Goal: Information Seeking & Learning: Learn about a topic

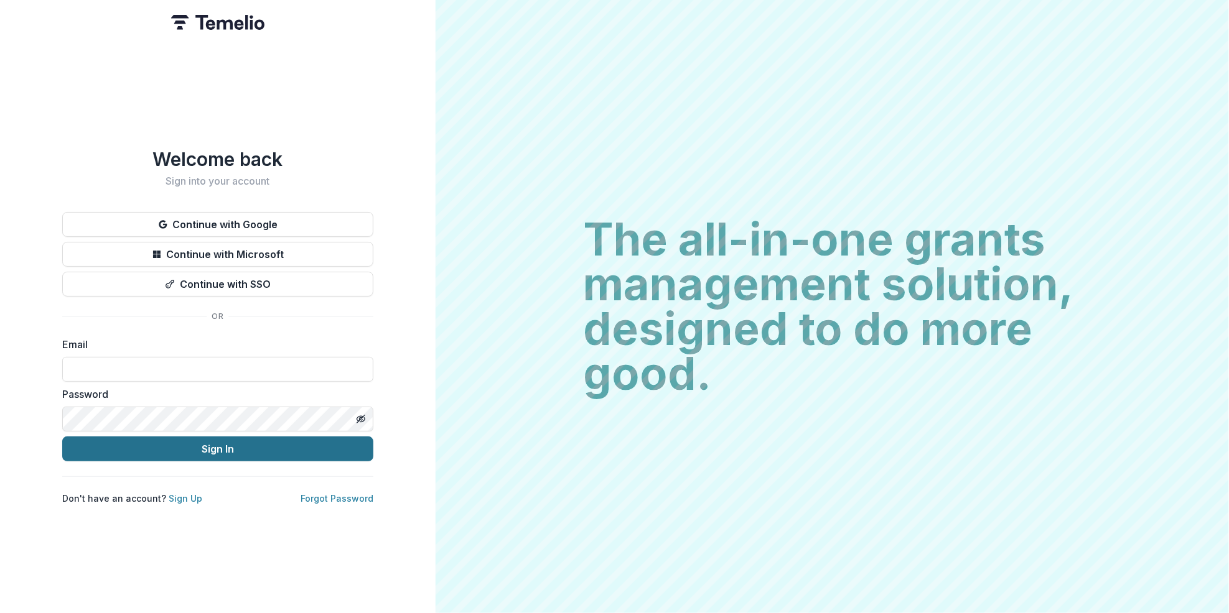
type input "**********"
click at [207, 442] on button "Sign In" at bounding box center [217, 449] width 311 height 25
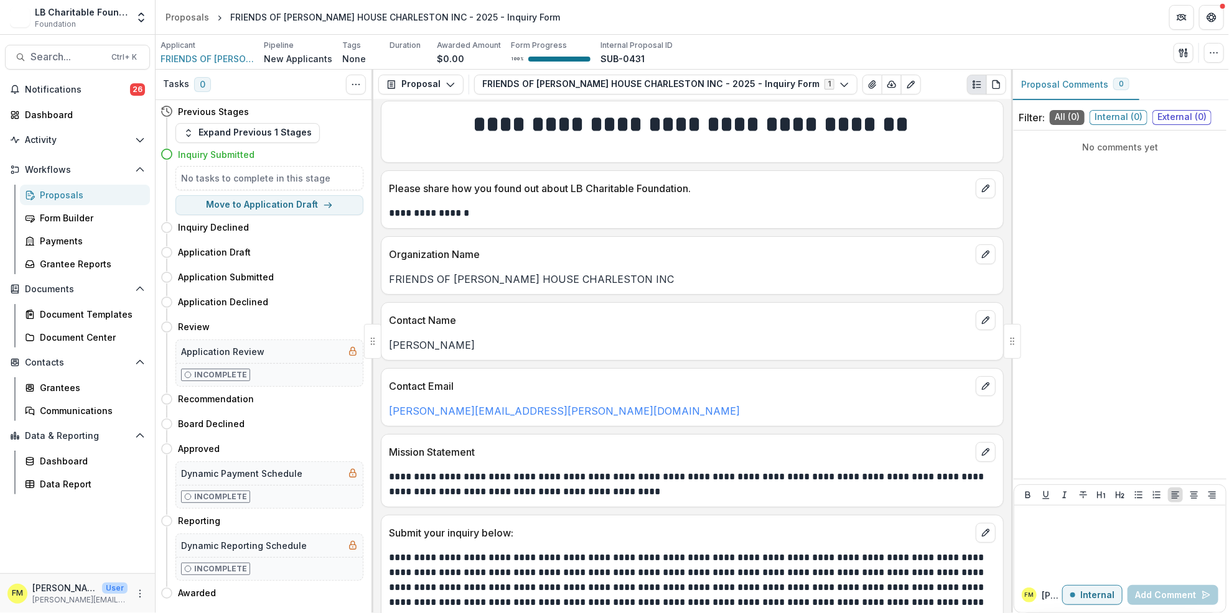
scroll to position [6, 0]
click at [1002, 419] on div "**********" at bounding box center [692, 357] width 638 height 514
click at [96, 116] on div "Dashboard" at bounding box center [82, 114] width 115 height 13
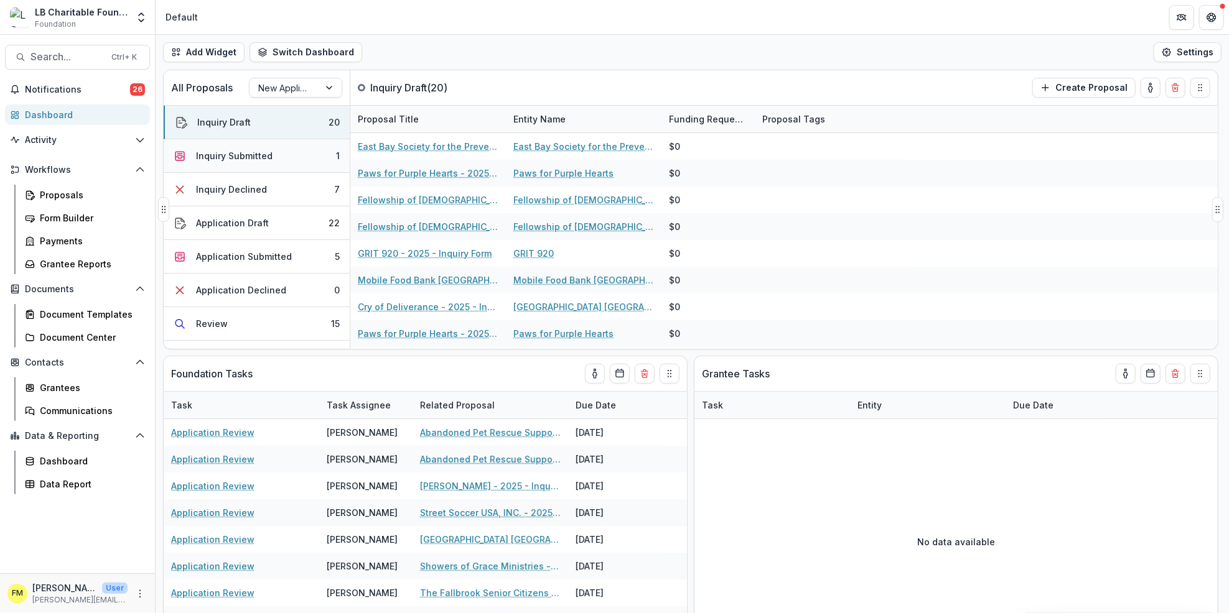
click at [310, 151] on button "Inquiry Submitted 1" at bounding box center [257, 156] width 186 height 34
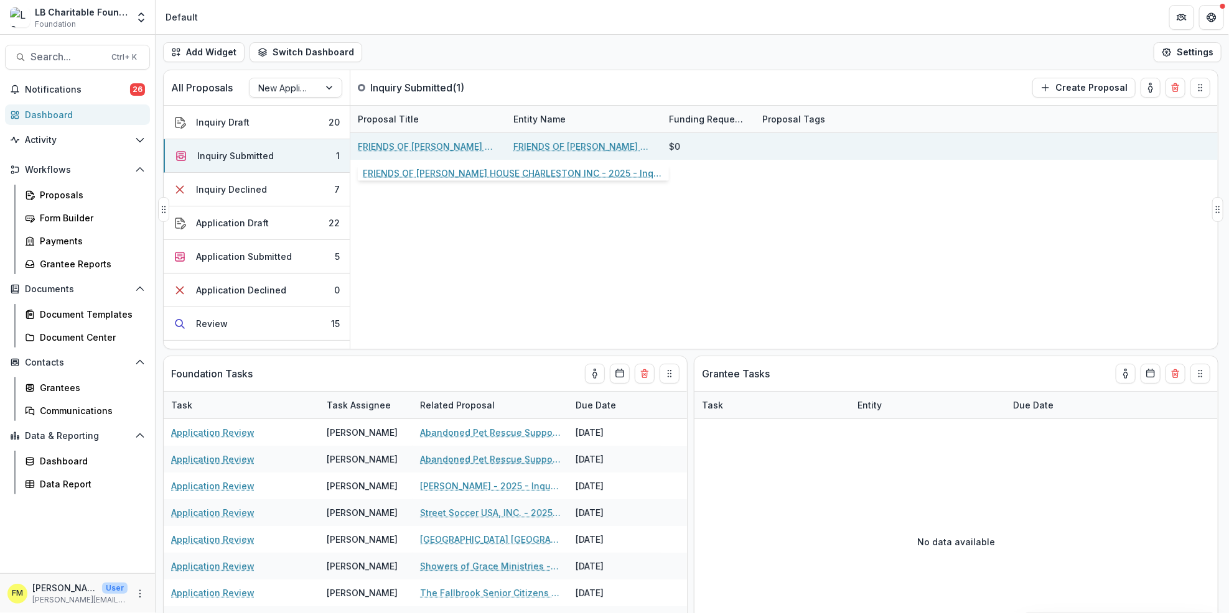
click at [412, 146] on link "FRIENDS OF [PERSON_NAME] HOUSE CHARLESTON INC - 2025 - Inquiry Form" at bounding box center [428, 146] width 141 height 13
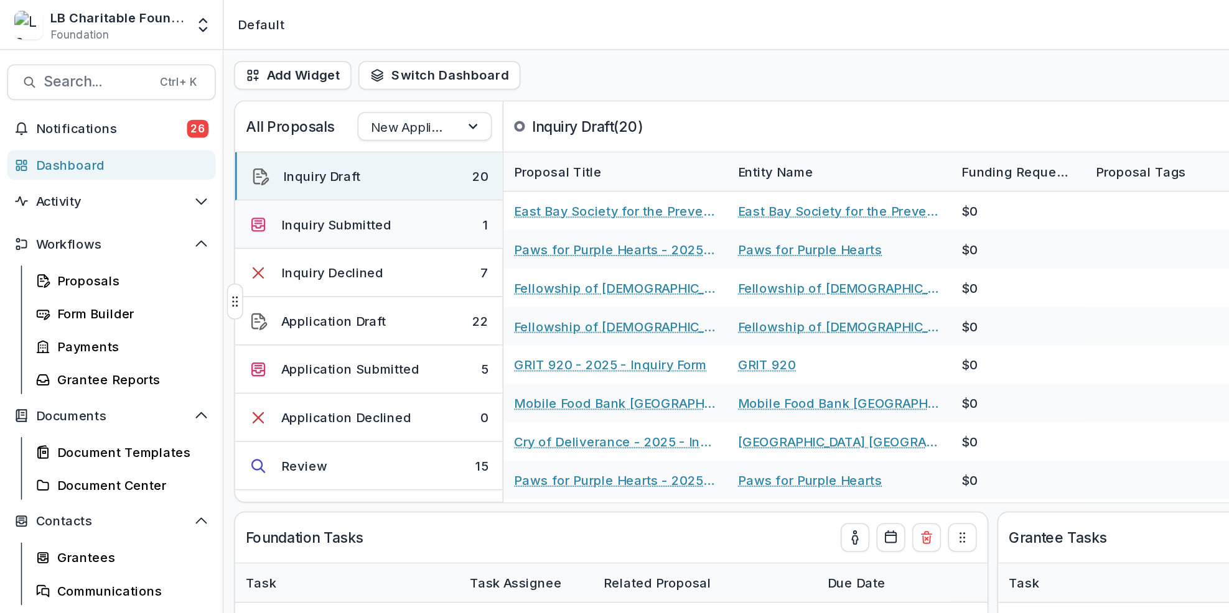
click at [294, 159] on button "Inquiry Submitted 1" at bounding box center [257, 156] width 186 height 34
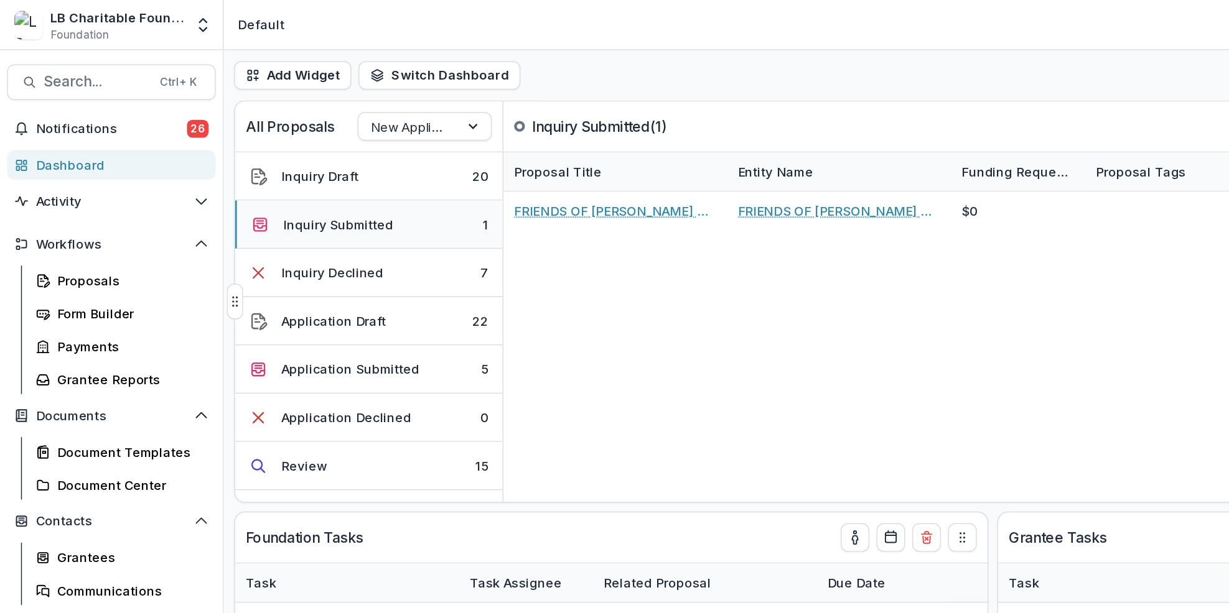
click at [304, 162] on button "Inquiry Submitted 1" at bounding box center [257, 156] width 186 height 34
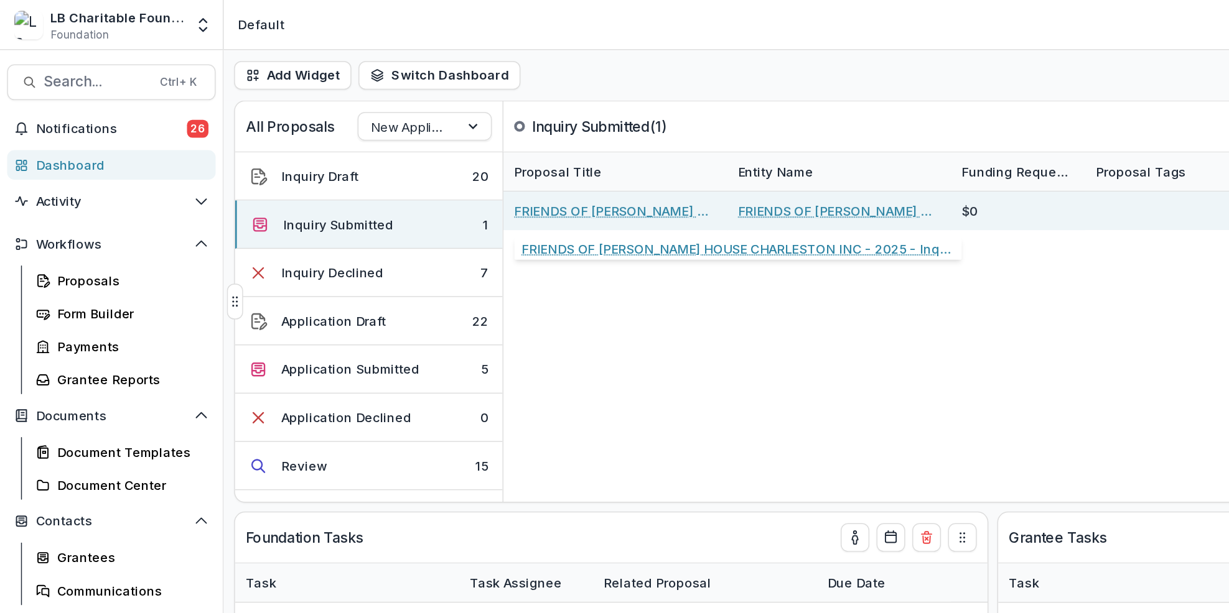
click at [431, 146] on link "FRIENDS OF [PERSON_NAME] HOUSE CHARLESTON INC - 2025 - Inquiry Form" at bounding box center [428, 146] width 141 height 13
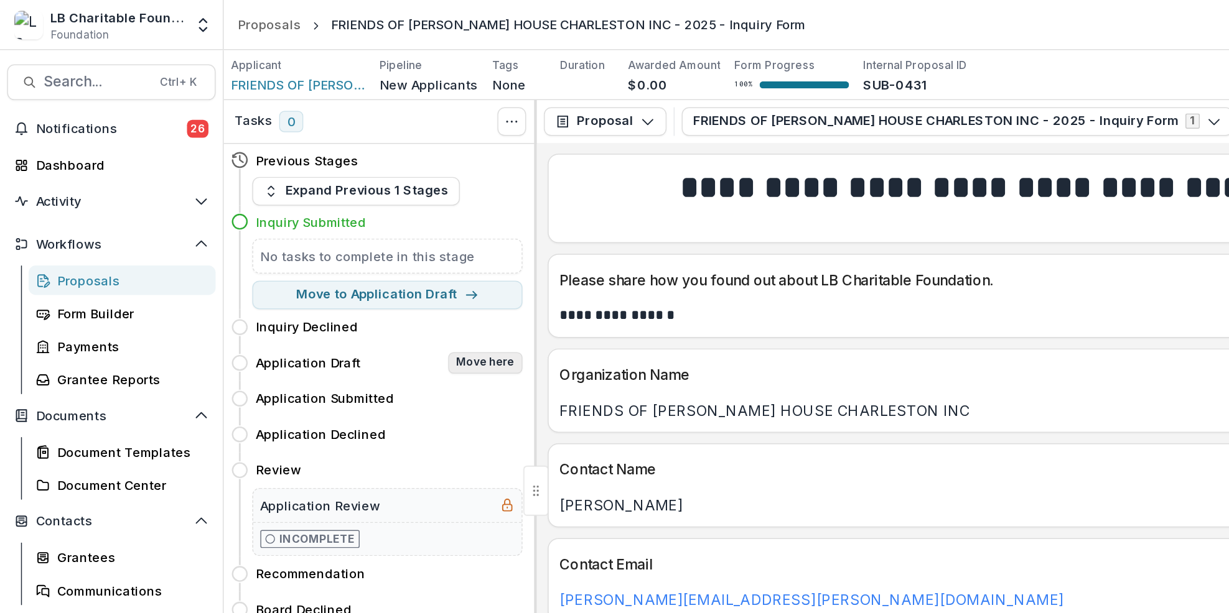
click at [340, 249] on button "Move here" at bounding box center [338, 252] width 52 height 15
select select "**********"
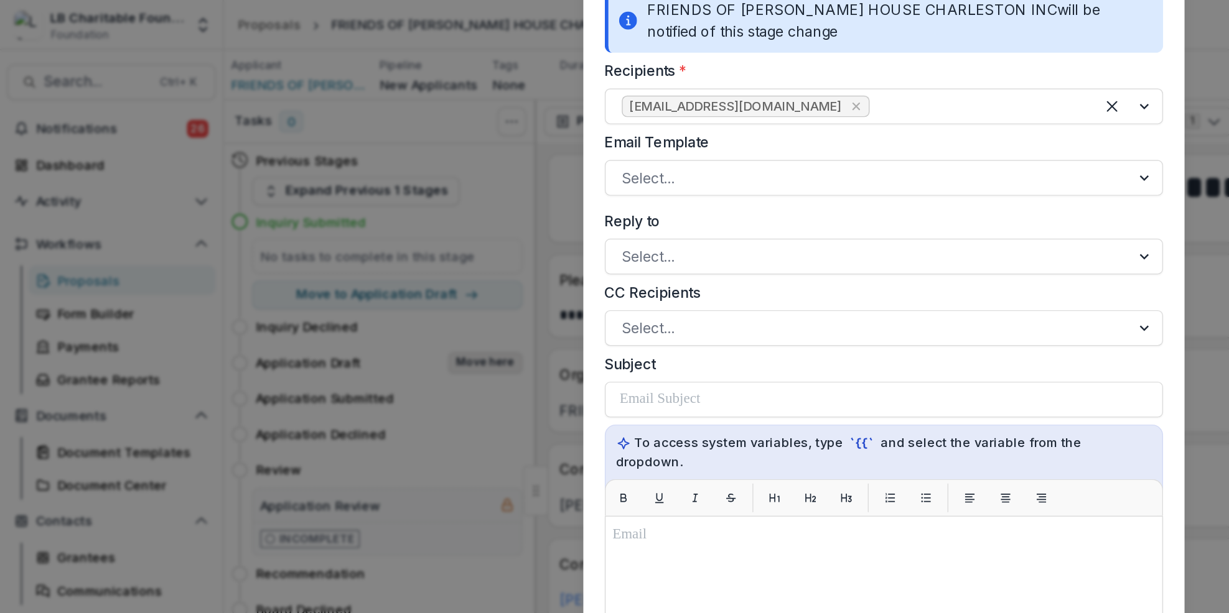
scroll to position [162, 0]
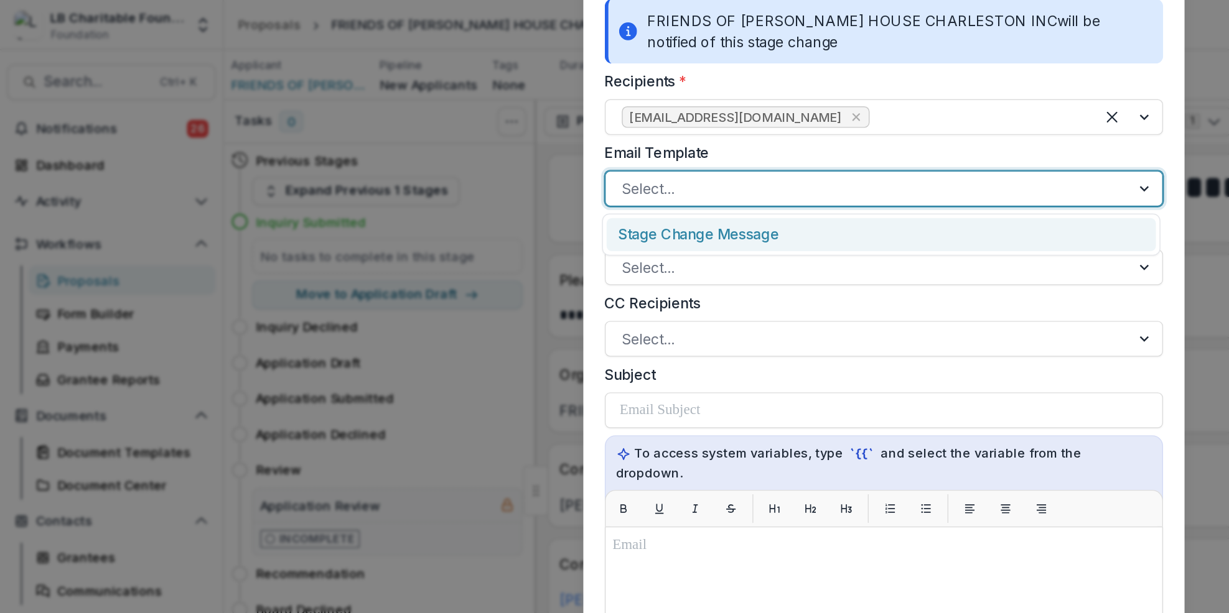
click at [792, 131] on div at bounding box center [797, 131] width 22 height 24
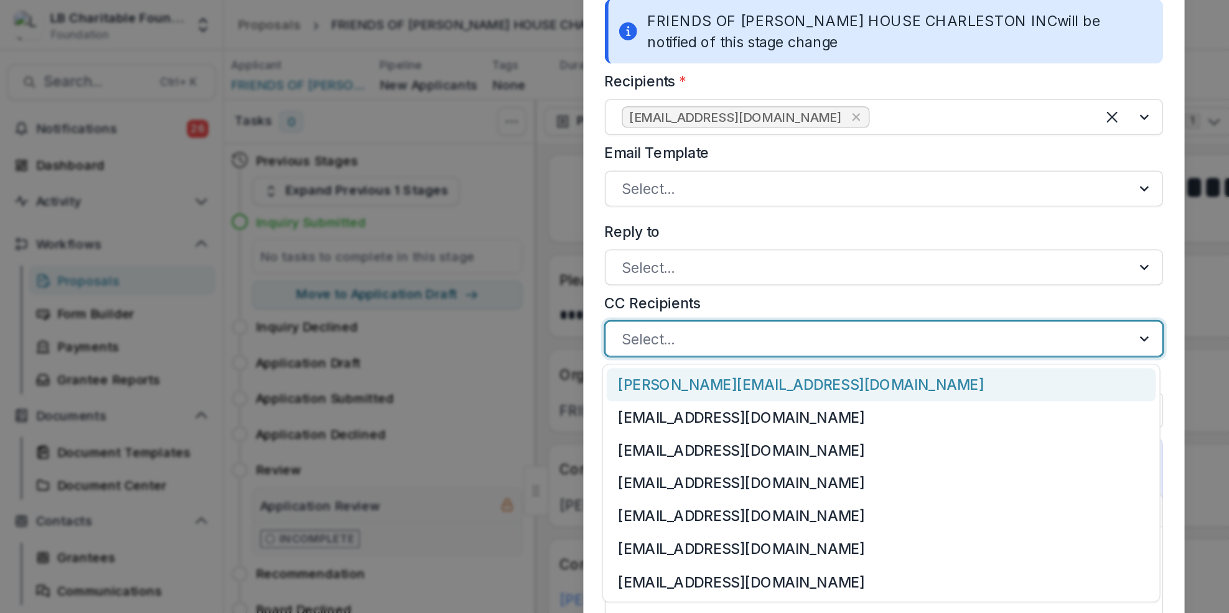
click at [793, 236] on div at bounding box center [797, 236] width 22 height 24
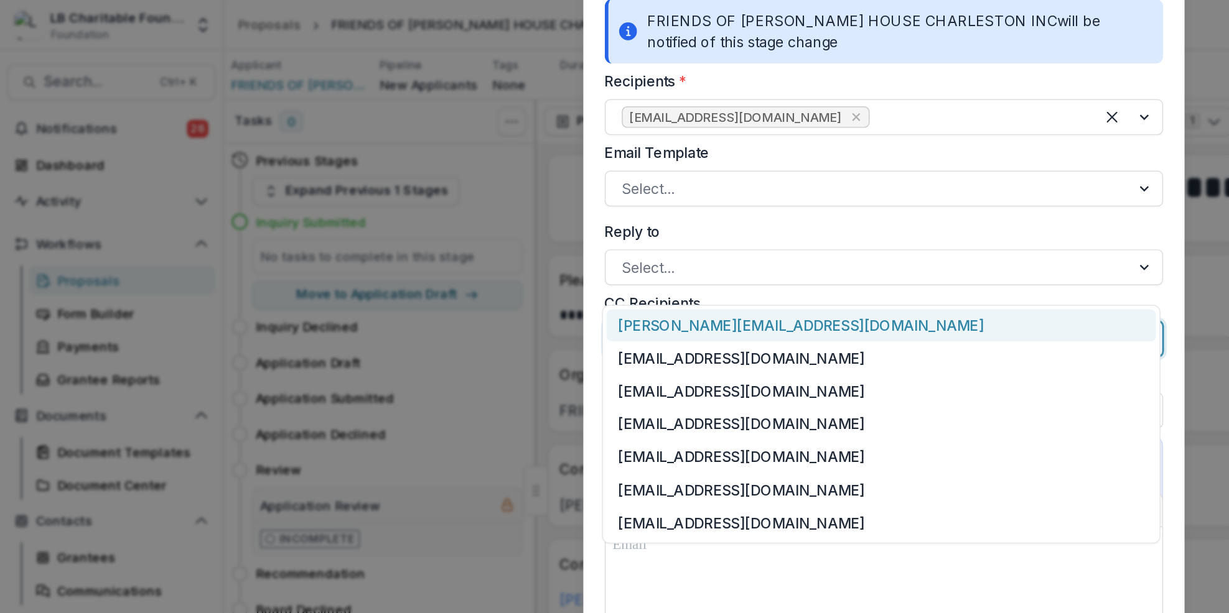
scroll to position [220, 0]
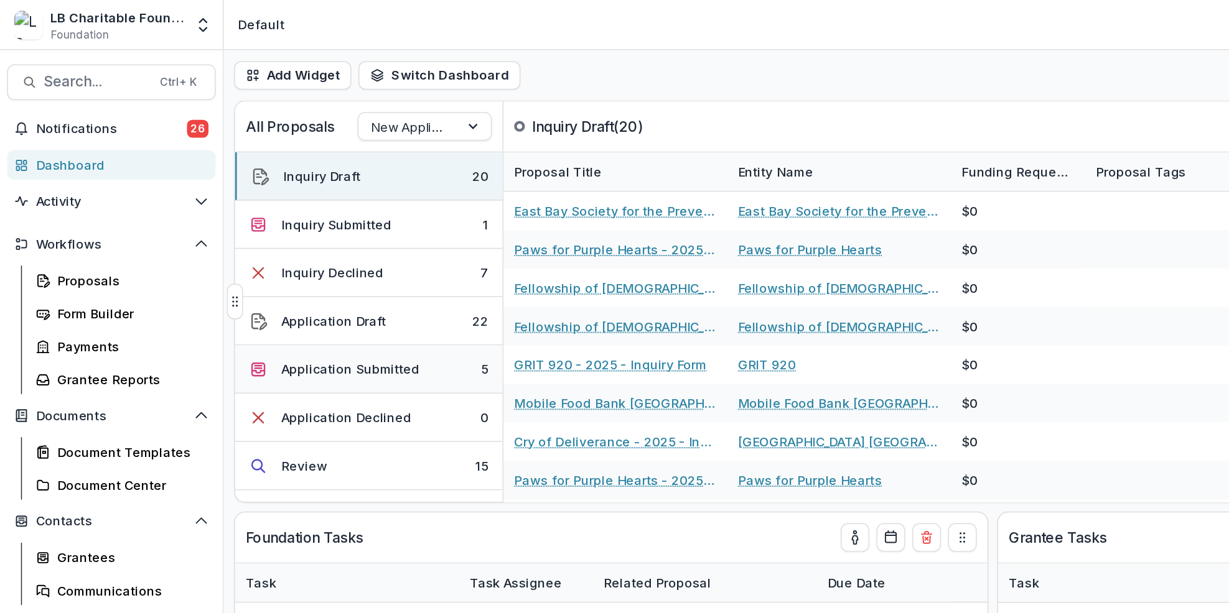
click at [313, 253] on button "Application Submitted 5" at bounding box center [257, 257] width 186 height 34
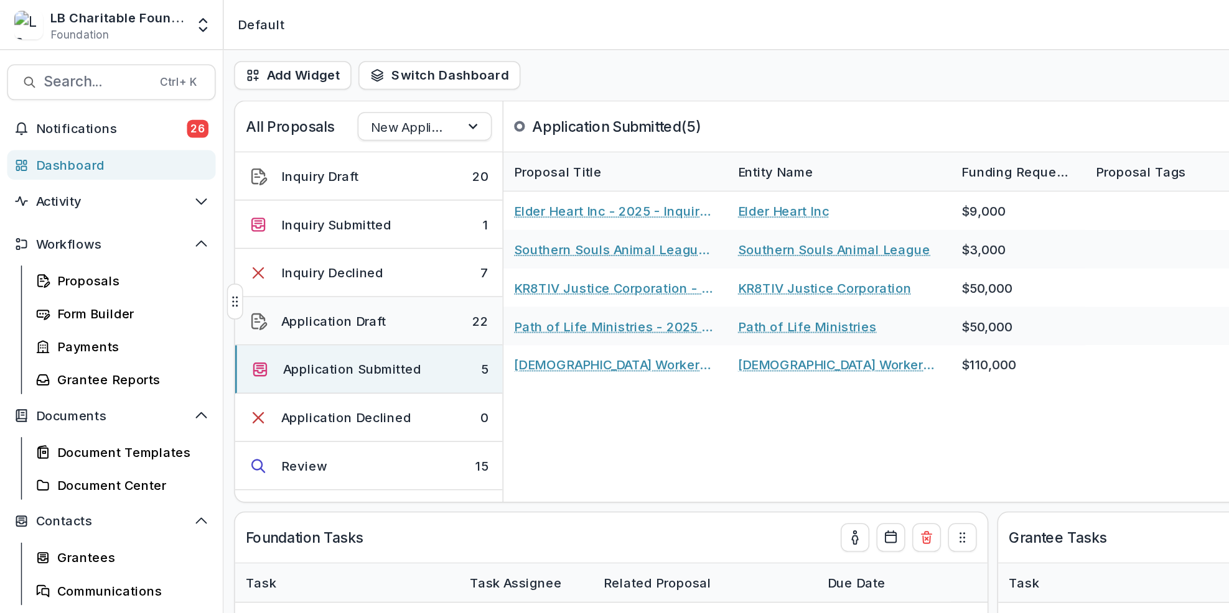
click at [318, 220] on button "Application Draft 22" at bounding box center [257, 224] width 186 height 34
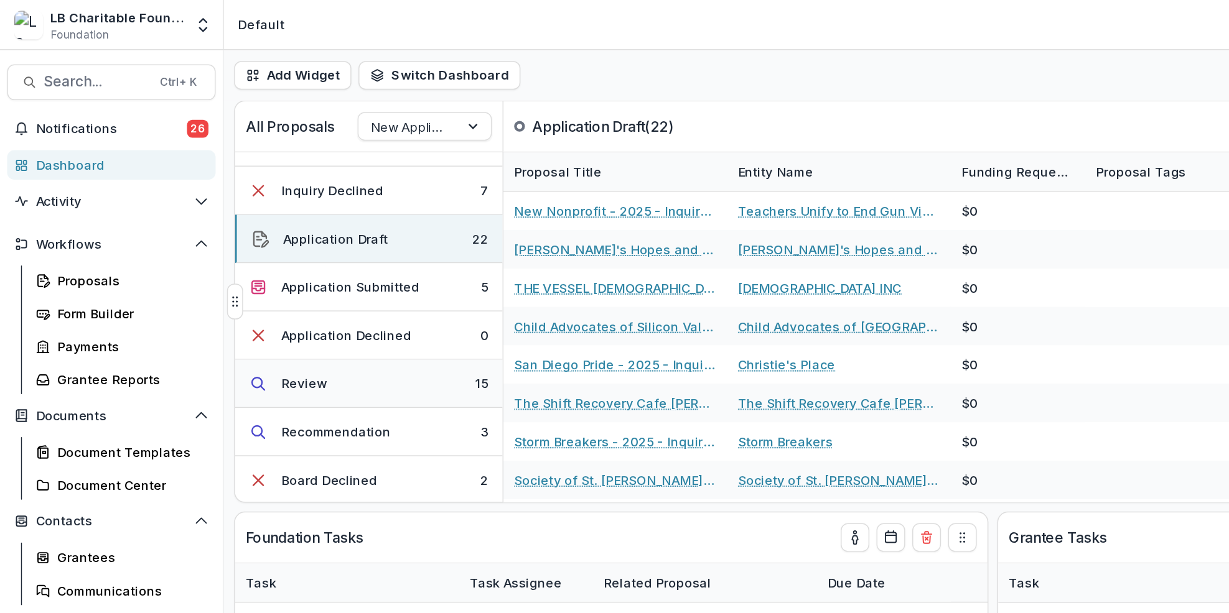
scroll to position [57, 0]
click at [320, 273] on button "Review 15" at bounding box center [257, 267] width 186 height 34
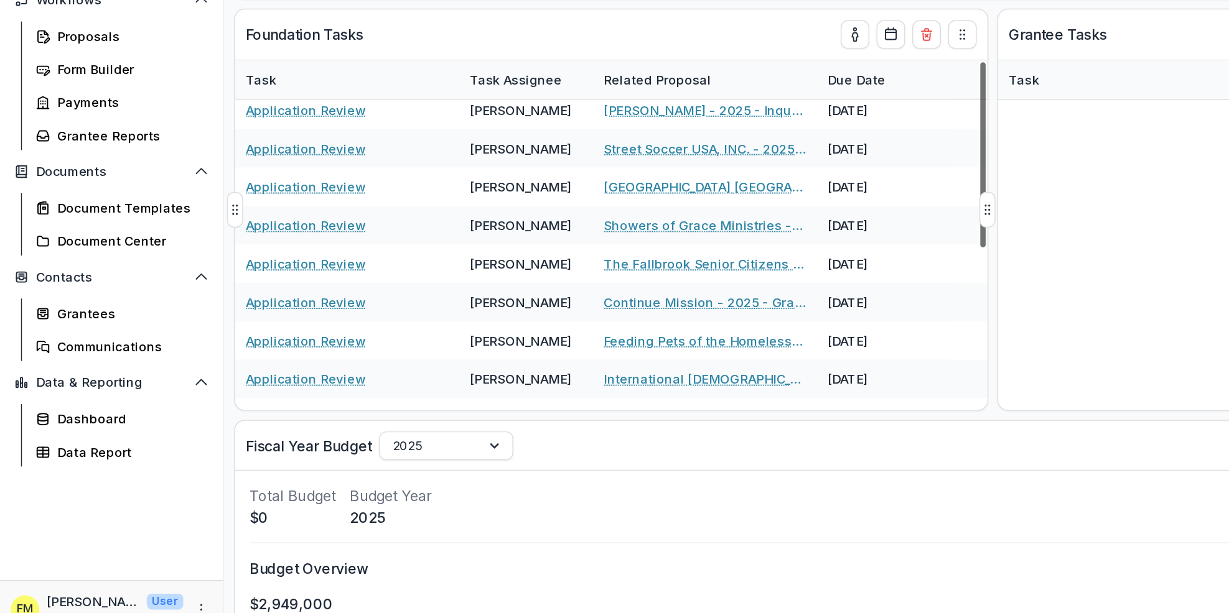
scroll to position [0, 0]
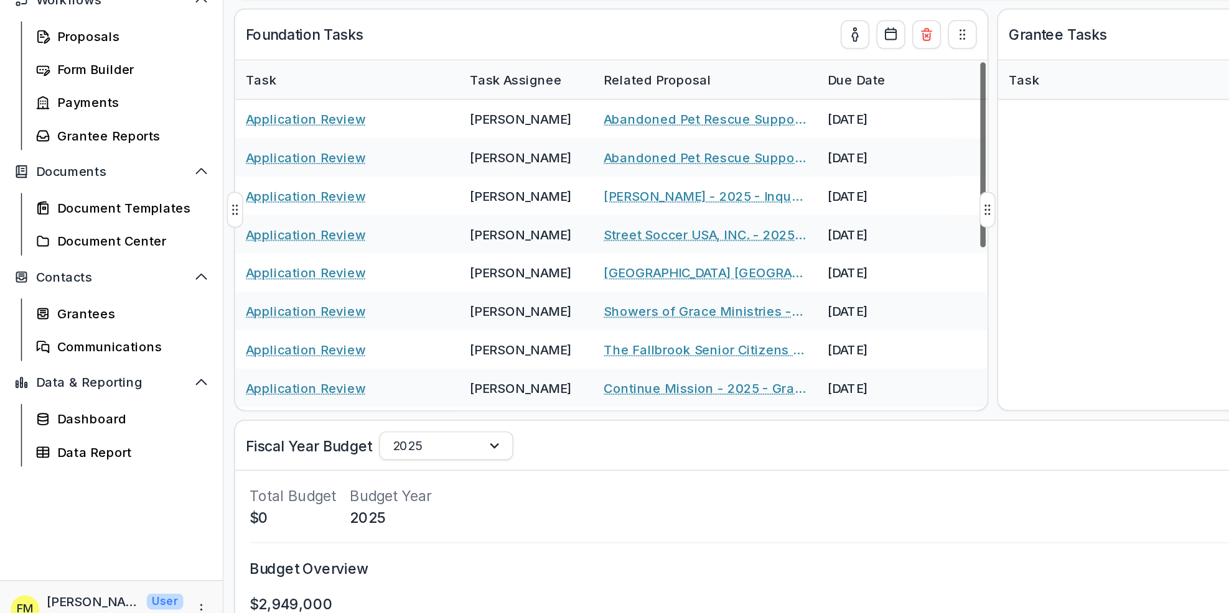
drag, startPoint x: 684, startPoint y: 338, endPoint x: 700, endPoint y: 263, distance: 77.0
click at [686, 263] on div at bounding box center [684, 277] width 4 height 129
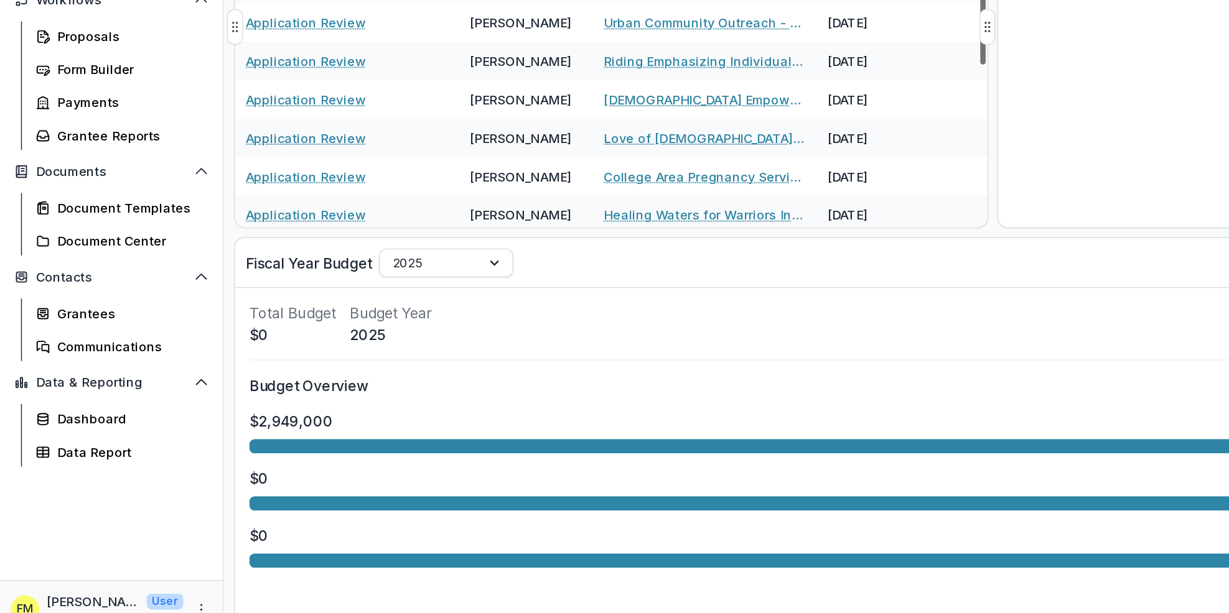
scroll to position [212, 0]
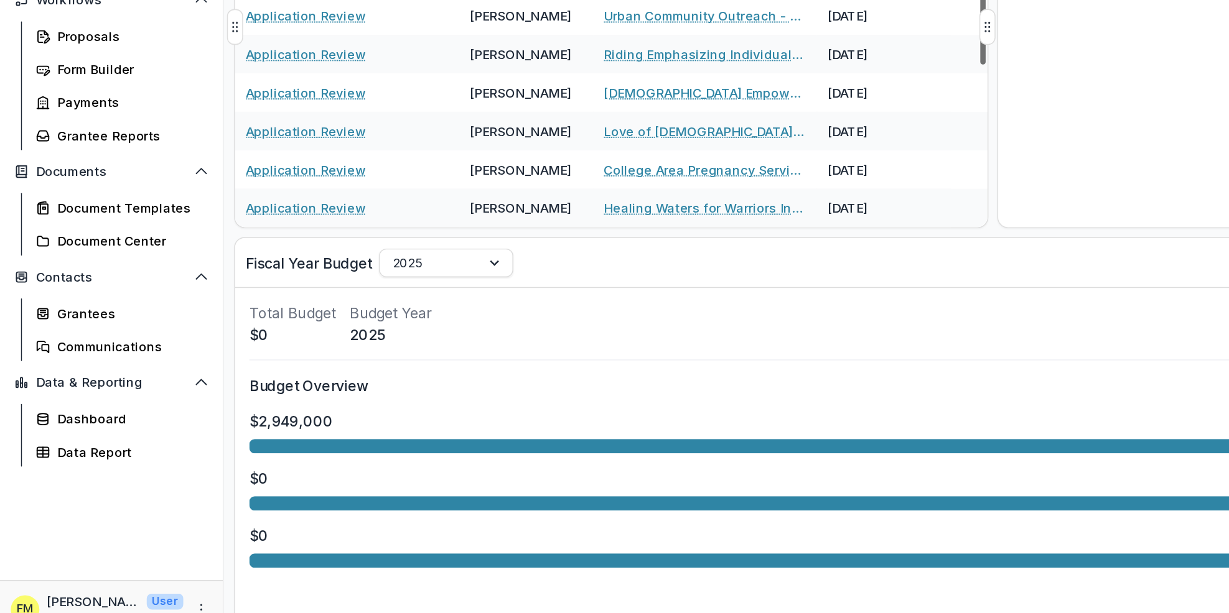
drag, startPoint x: 685, startPoint y: 312, endPoint x: 681, endPoint y: 350, distance: 38.8
click at [682, 215] on div at bounding box center [684, 150] width 4 height 129
drag, startPoint x: 685, startPoint y: 318, endPoint x: 684, endPoint y: 328, distance: 10.0
click at [684, 215] on div at bounding box center [684, 150] width 4 height 129
drag, startPoint x: 681, startPoint y: 289, endPoint x: 669, endPoint y: 378, distance: 90.3
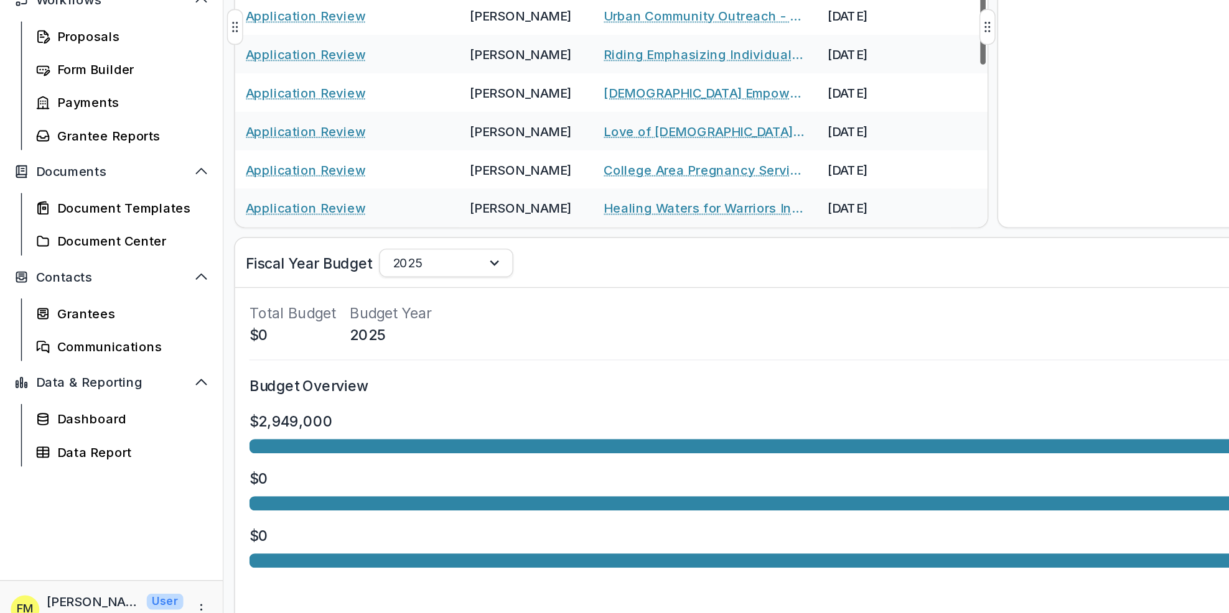
click at [682, 215] on div at bounding box center [684, 150] width 4 height 129
drag, startPoint x: 683, startPoint y: 312, endPoint x: 683, endPoint y: 334, distance: 21.8
click at [683, 215] on div at bounding box center [684, 150] width 4 height 129
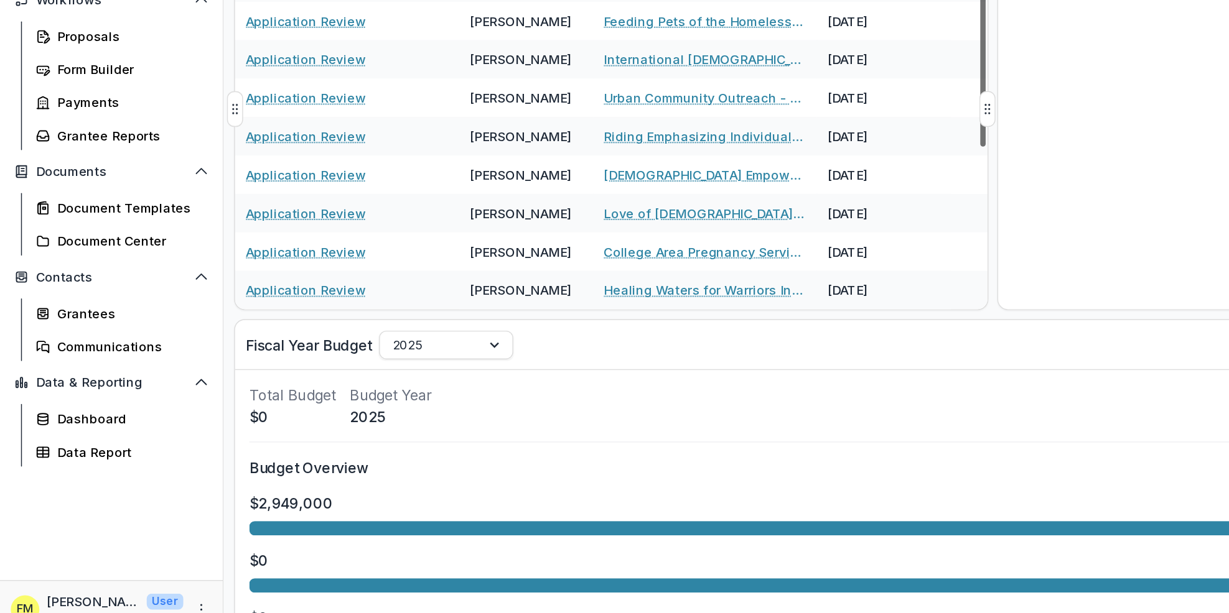
drag, startPoint x: 680, startPoint y: 263, endPoint x: 674, endPoint y: 417, distance: 153.8
click at [682, 272] on div at bounding box center [684, 207] width 4 height 129
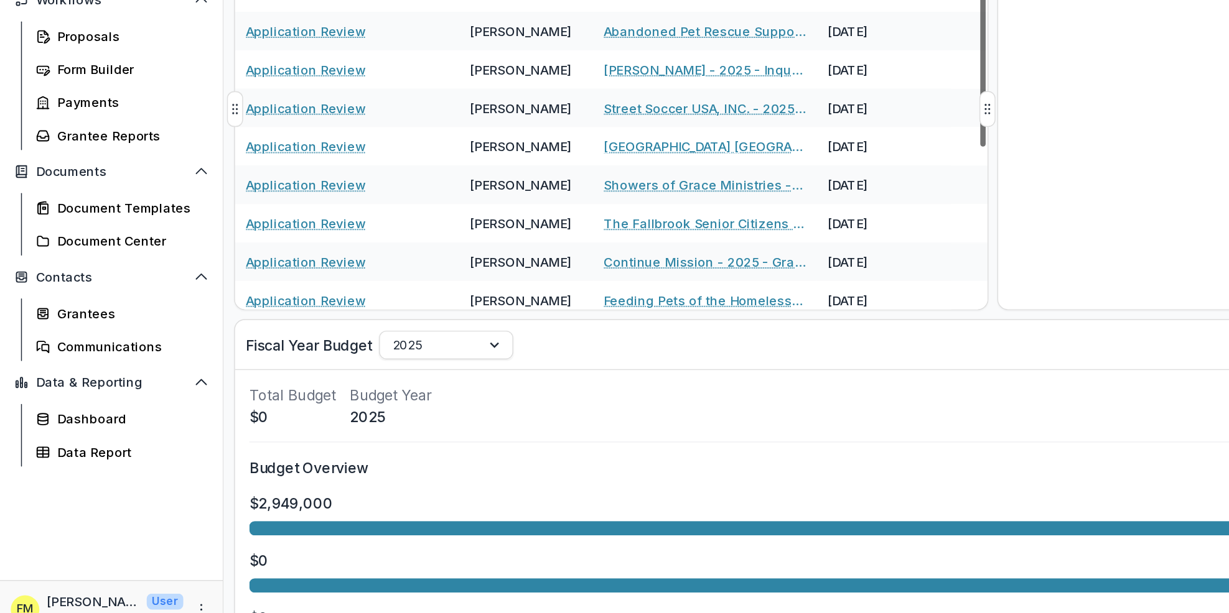
scroll to position [14, 0]
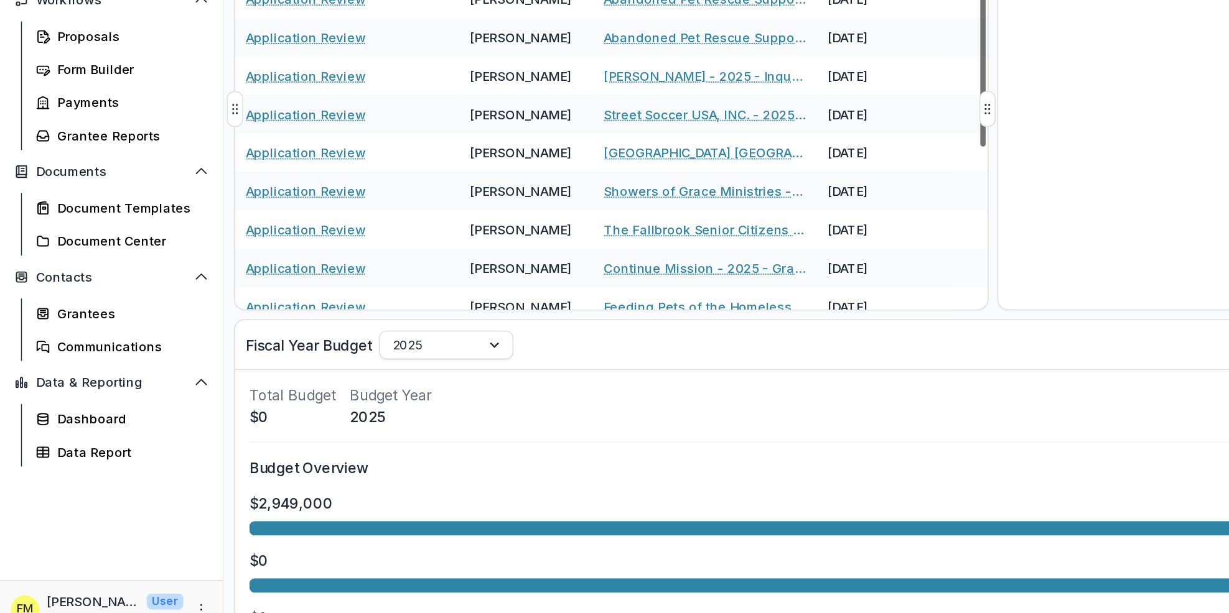
drag, startPoint x: 682, startPoint y: 300, endPoint x: 668, endPoint y: 195, distance: 106.1
click at [682, 195] on div at bounding box center [684, 207] width 4 height 129
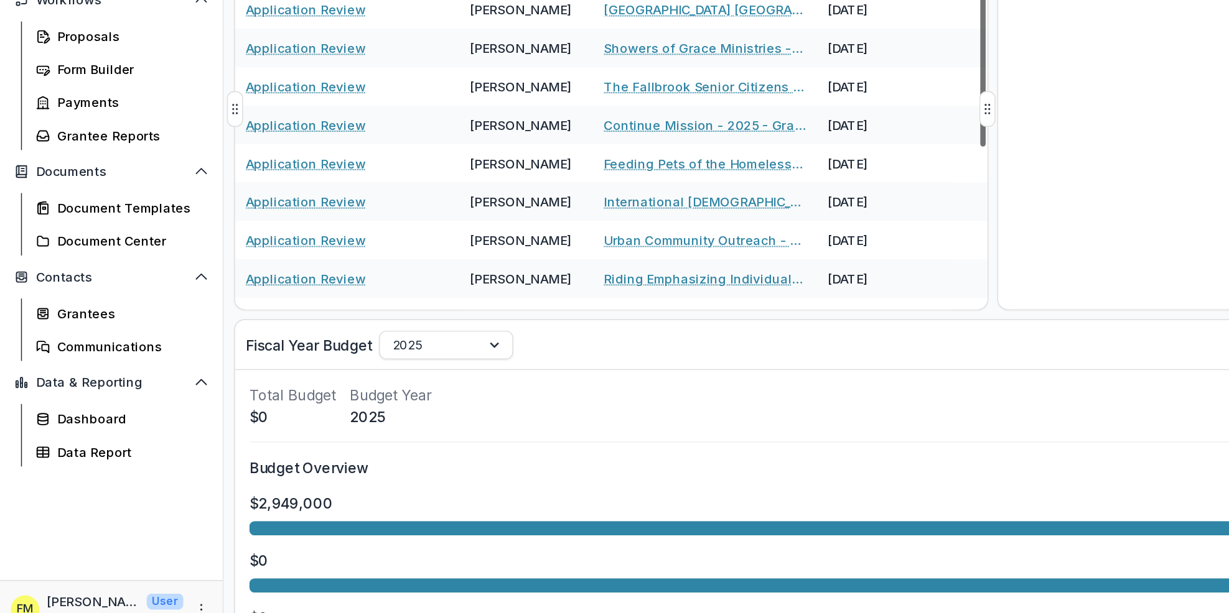
scroll to position [135, 0]
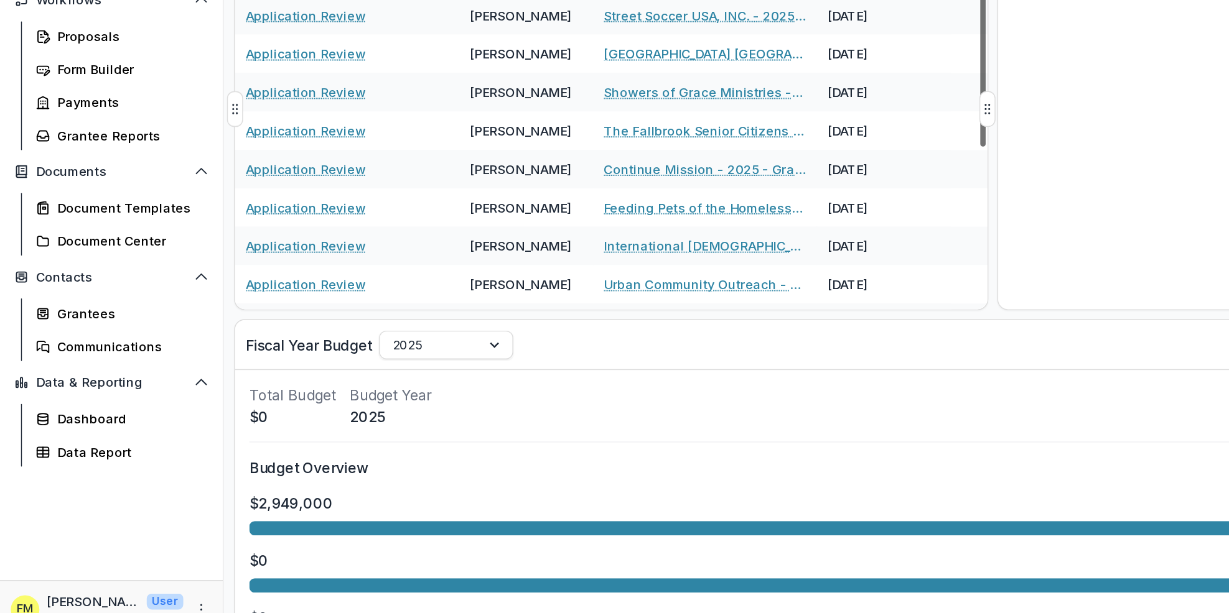
drag, startPoint x: 684, startPoint y: 273, endPoint x: 732, endPoint y: 305, distance: 57.6
click at [686, 272] on div at bounding box center [684, 207] width 4 height 129
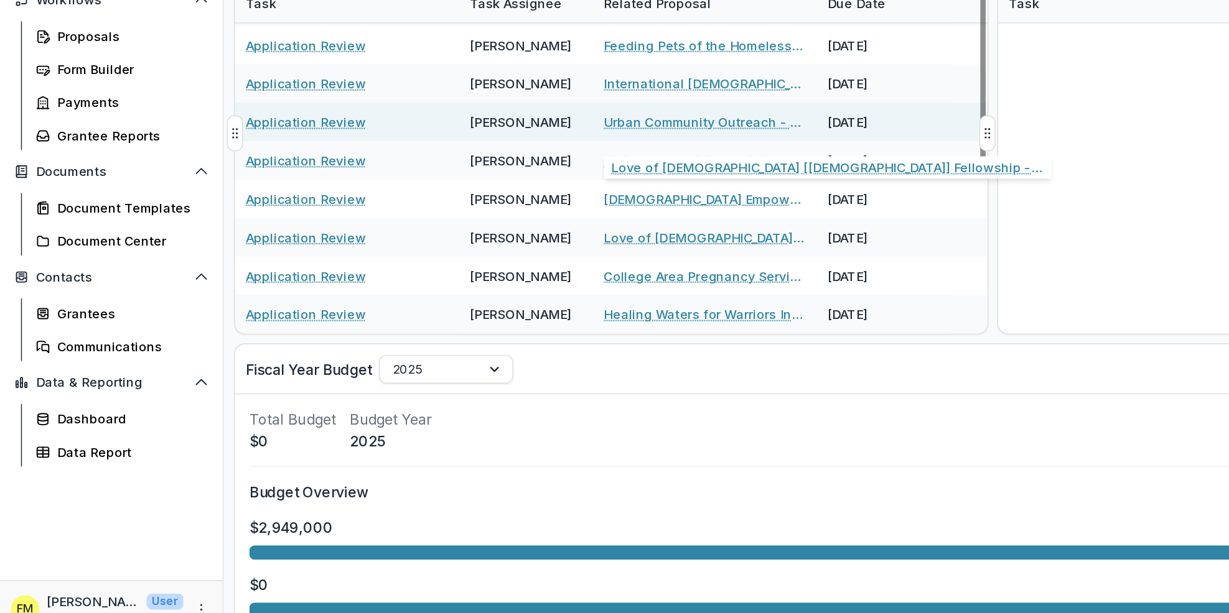
scroll to position [307, 0]
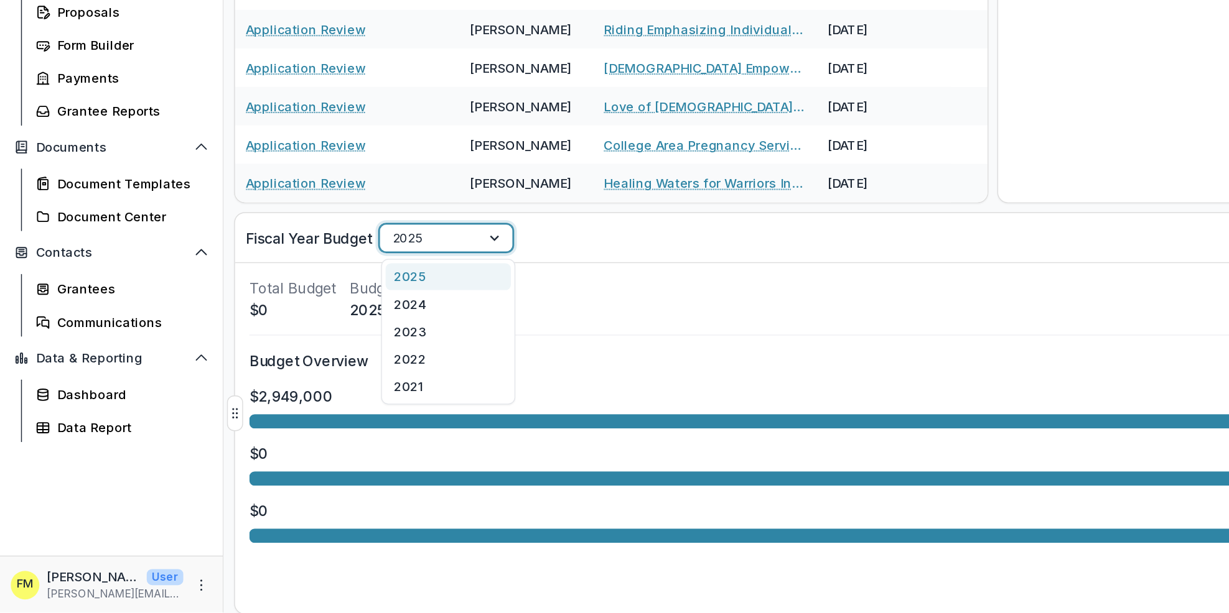
click at [345, 350] on div at bounding box center [345, 352] width 22 height 19
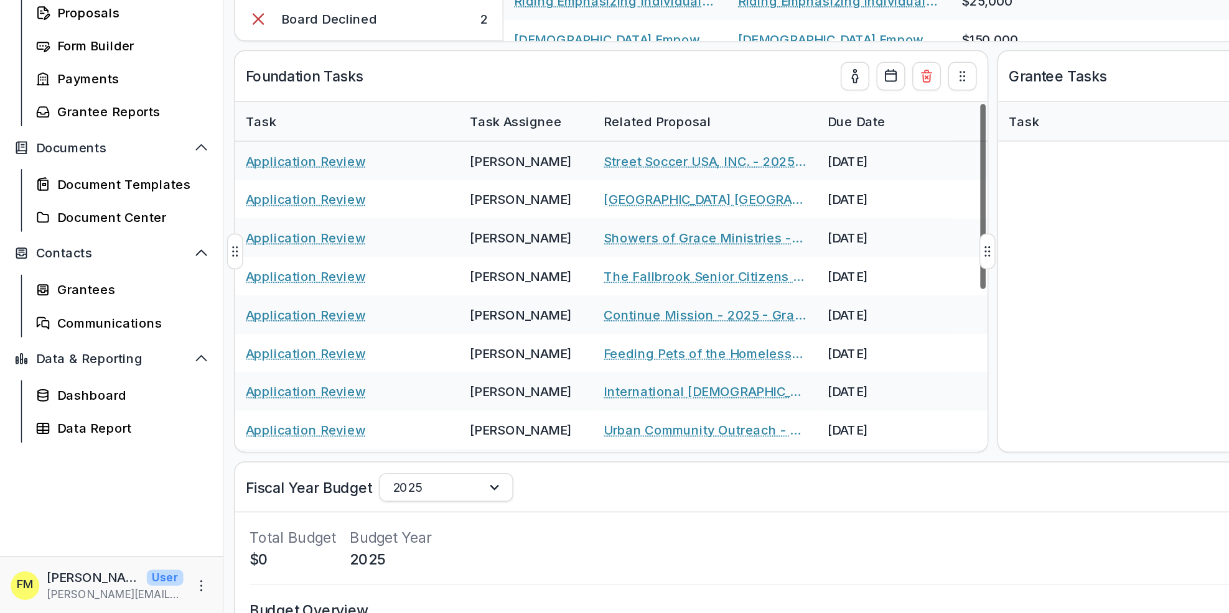
scroll to position [73, 0]
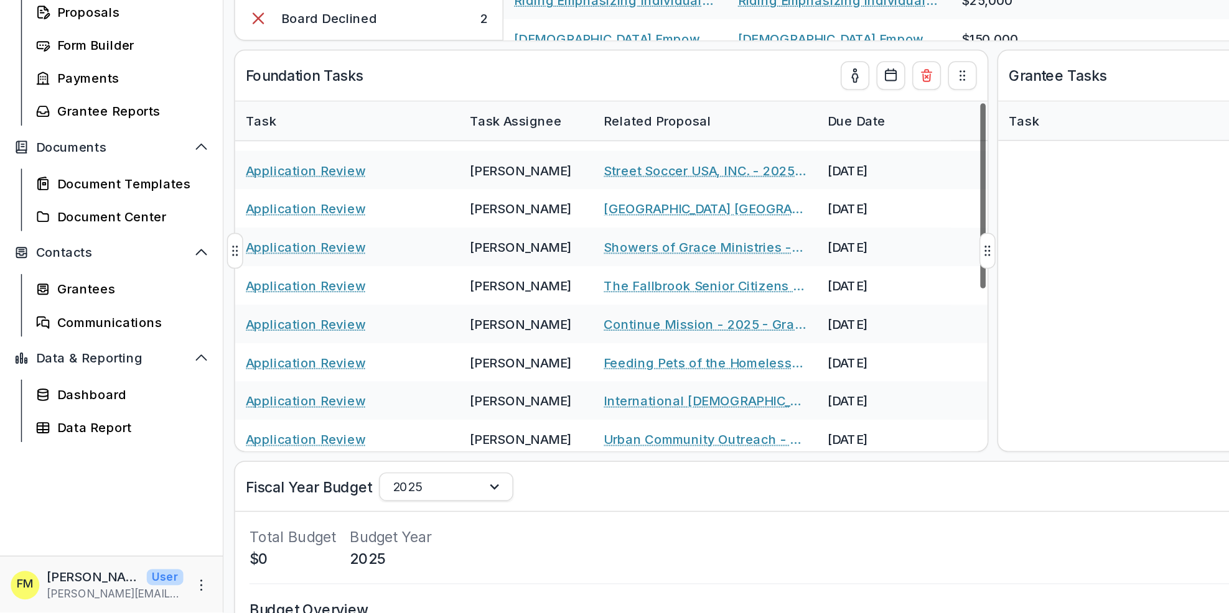
drag, startPoint x: 684, startPoint y: 386, endPoint x: 682, endPoint y: 312, distance: 73.4
click at [682, 312] on div at bounding box center [684, 323] width 4 height 129
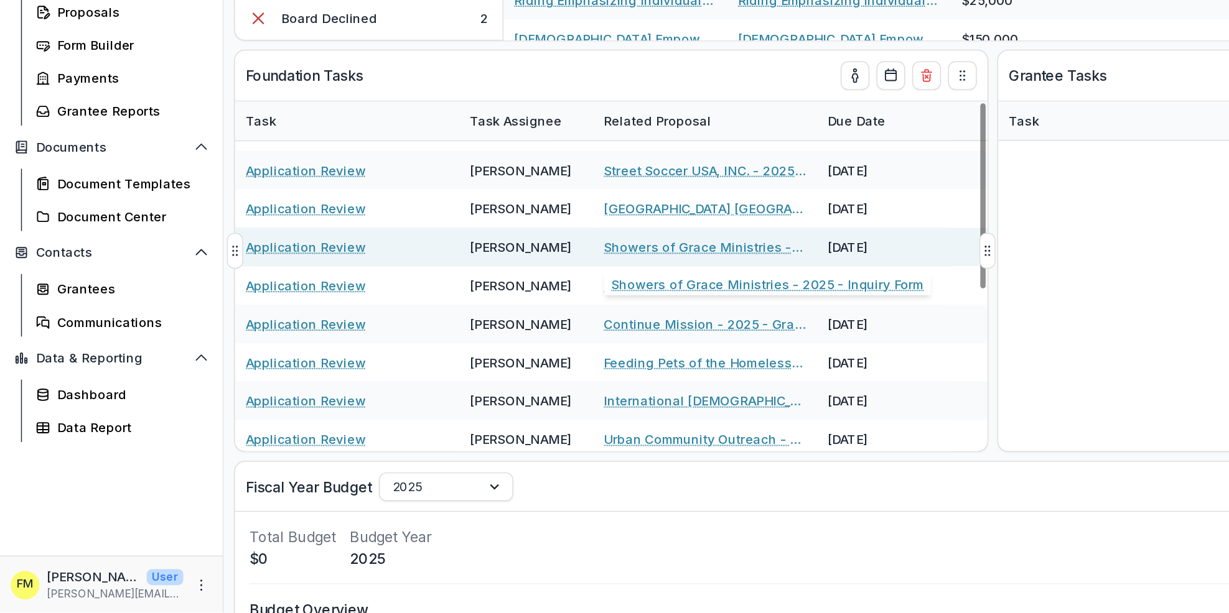
click at [442, 358] on link "Showers of Grace Ministries - 2025 - Inquiry Form" at bounding box center [490, 358] width 141 height 13
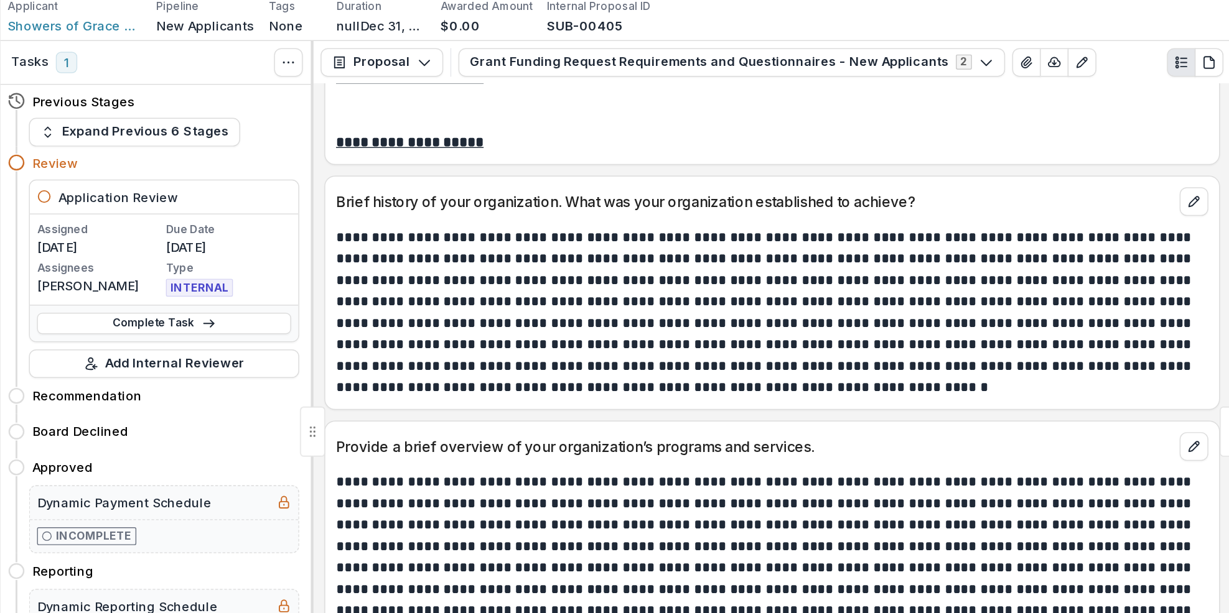
scroll to position [58, 0]
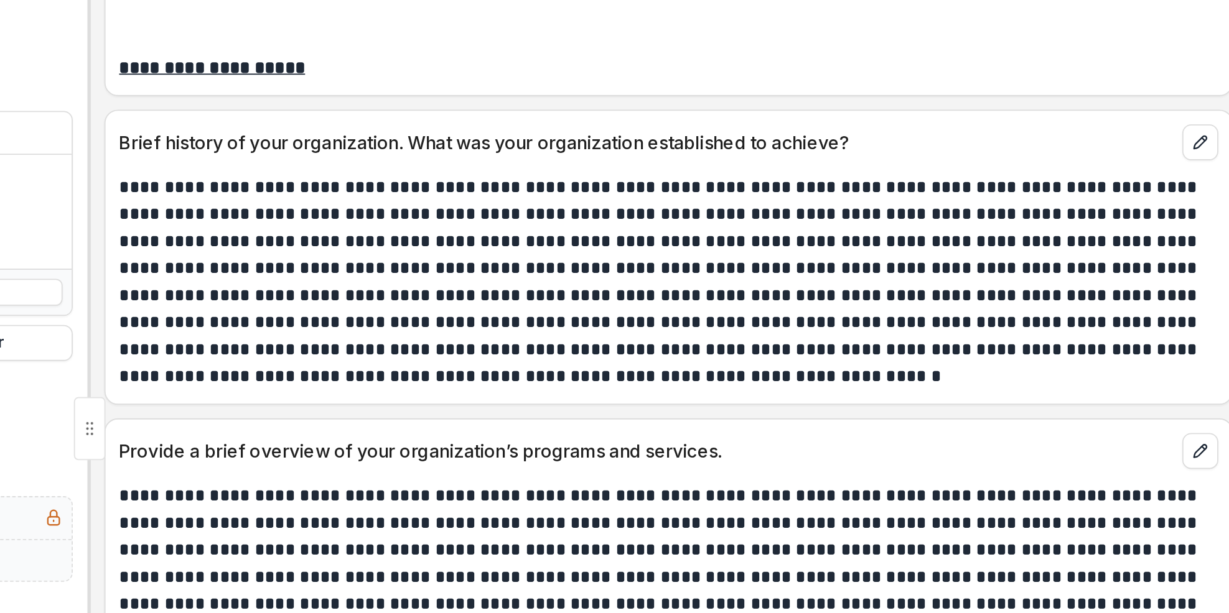
click at [878, 340] on div "Provide a brief overview of your organization’s programs and services." at bounding box center [692, 350] width 622 height 27
click at [606, 272] on p "**********" at bounding box center [690, 260] width 603 height 119
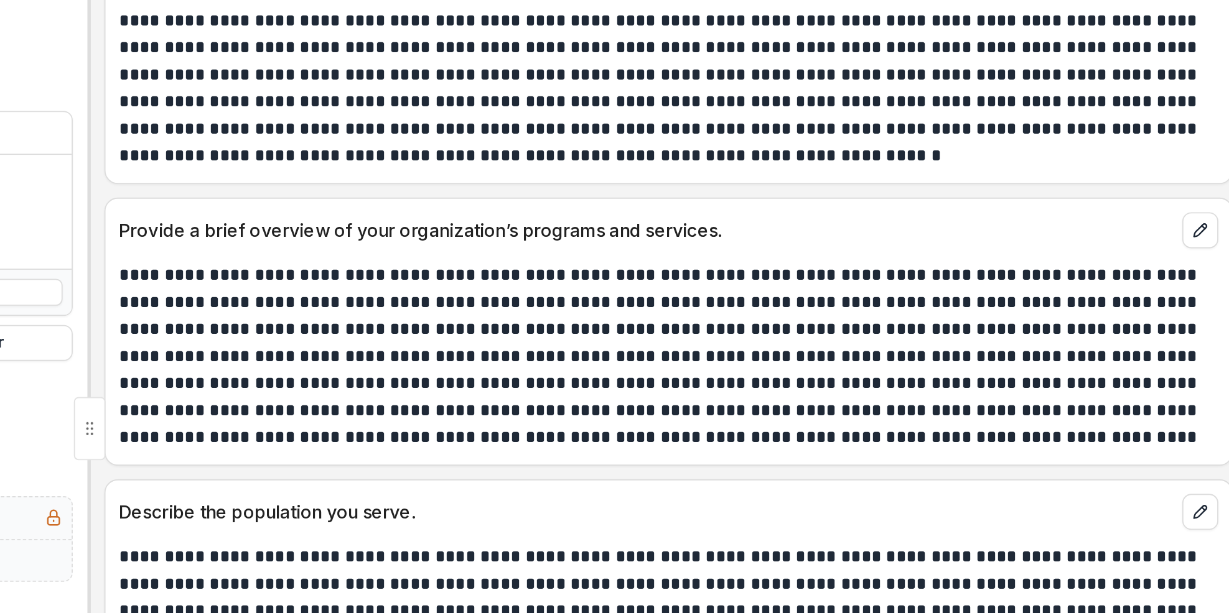
scroll to position [183, 0]
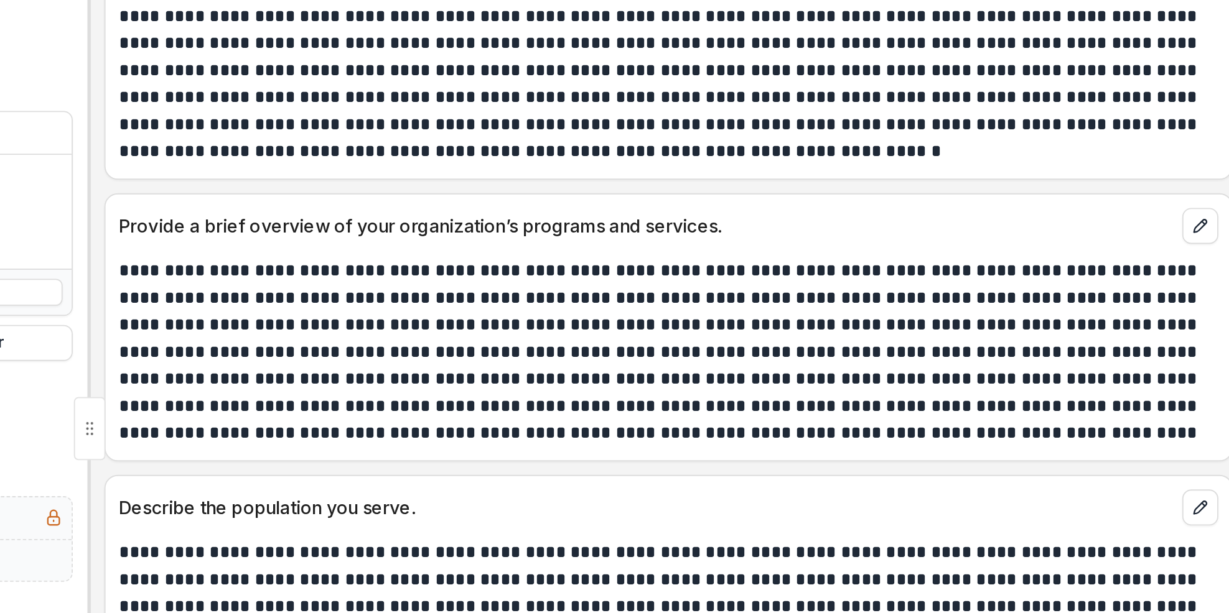
click at [926, 352] on p "**********" at bounding box center [690, 299] width 603 height 105
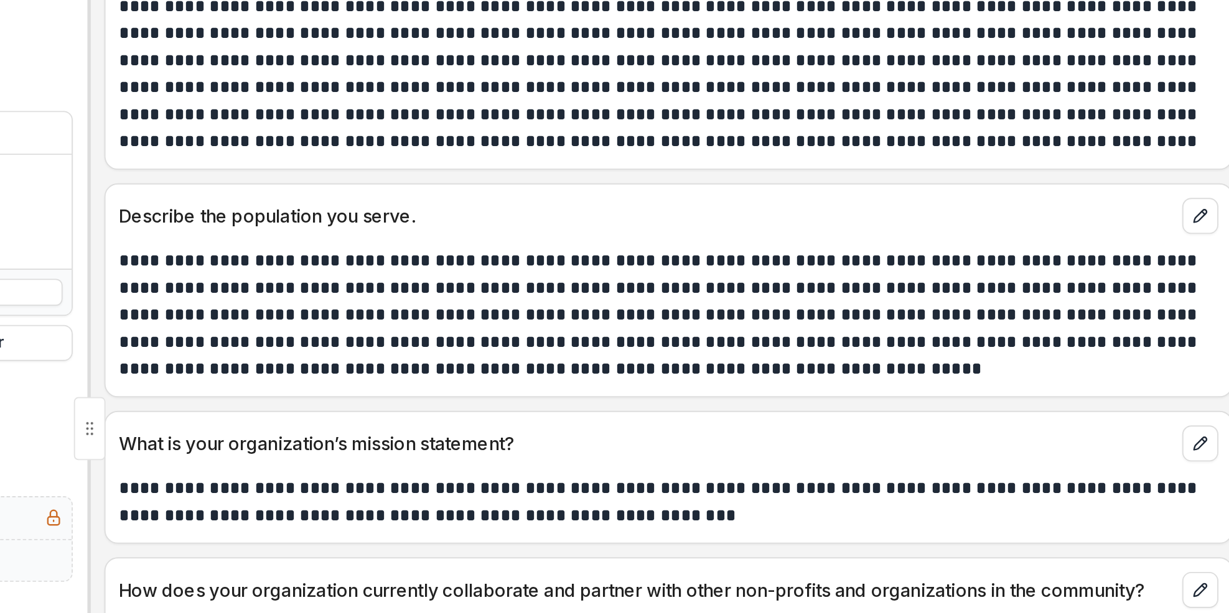
scroll to position [347, 0]
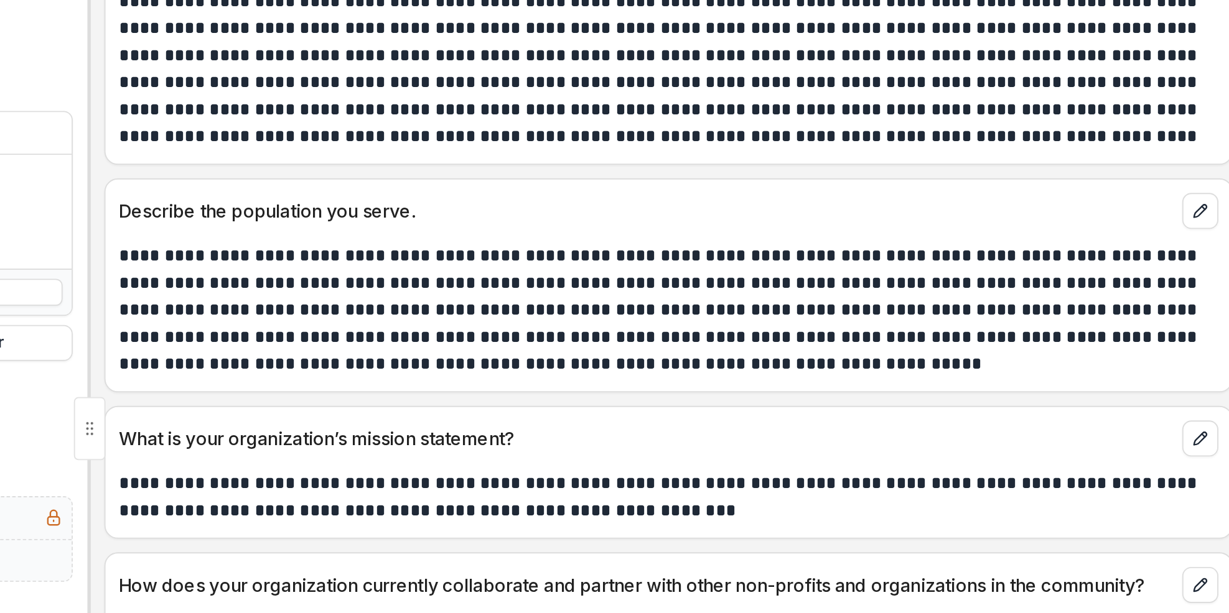
click at [947, 376] on p "**********" at bounding box center [690, 380] width 603 height 30
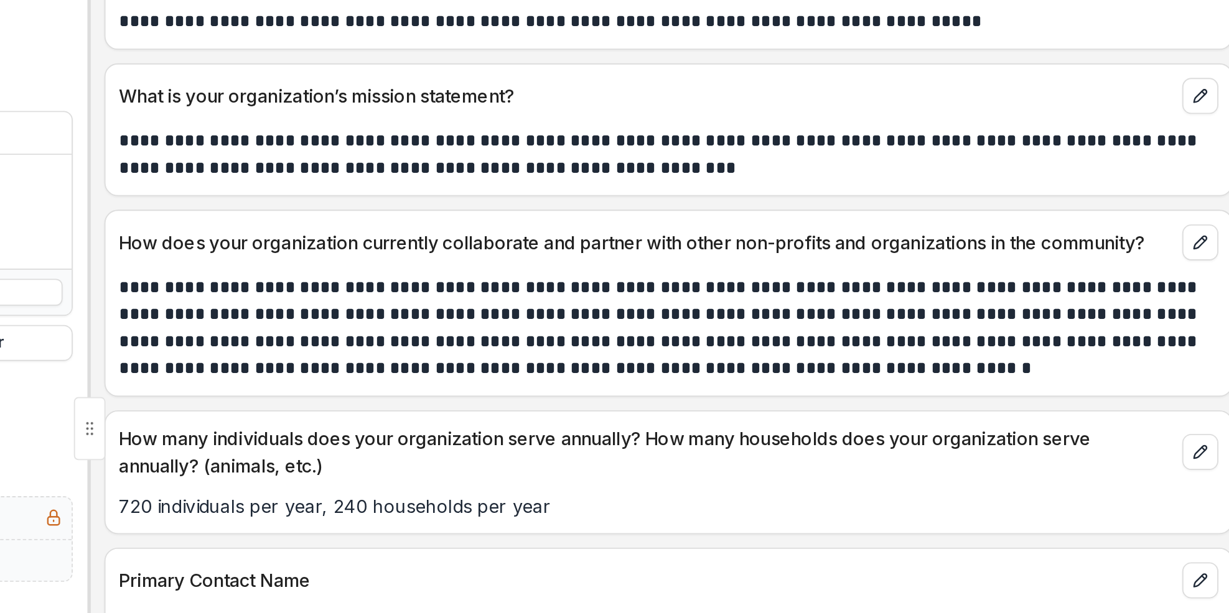
scroll to position [535, 0]
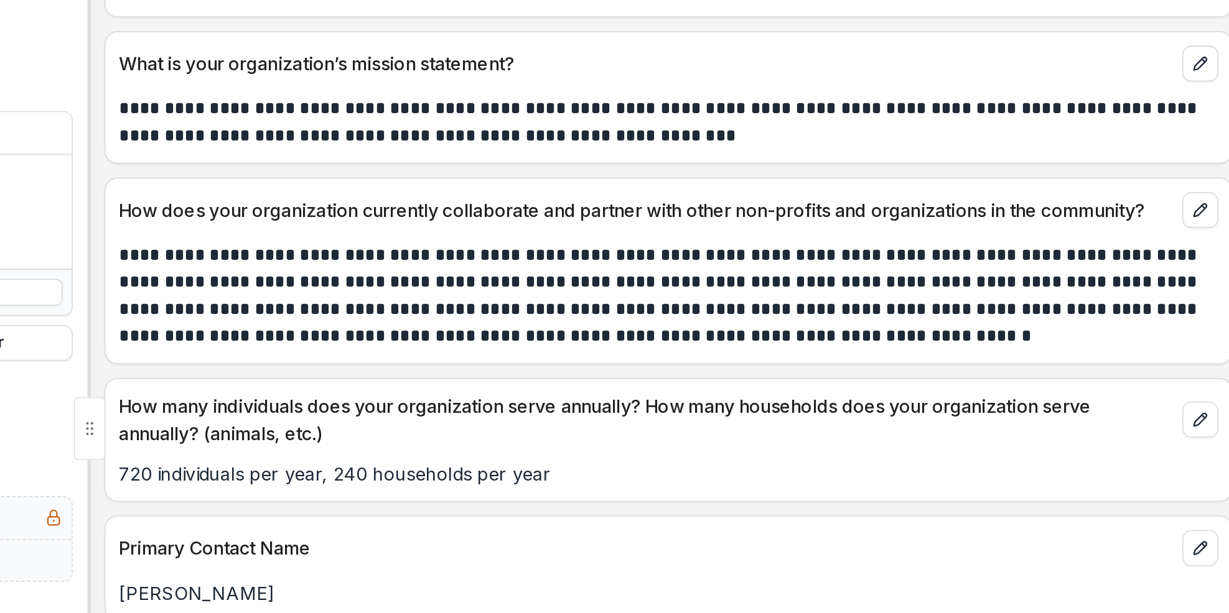
click at [953, 397] on div "Primary Contact Name" at bounding box center [692, 403] width 622 height 27
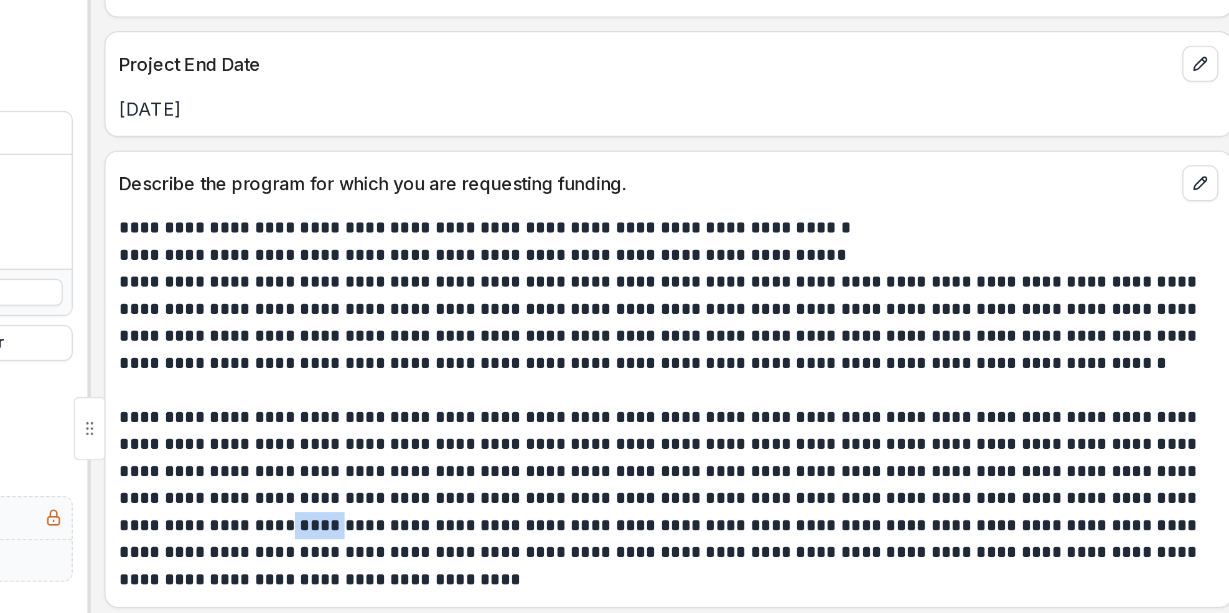
scroll to position [1178, 0]
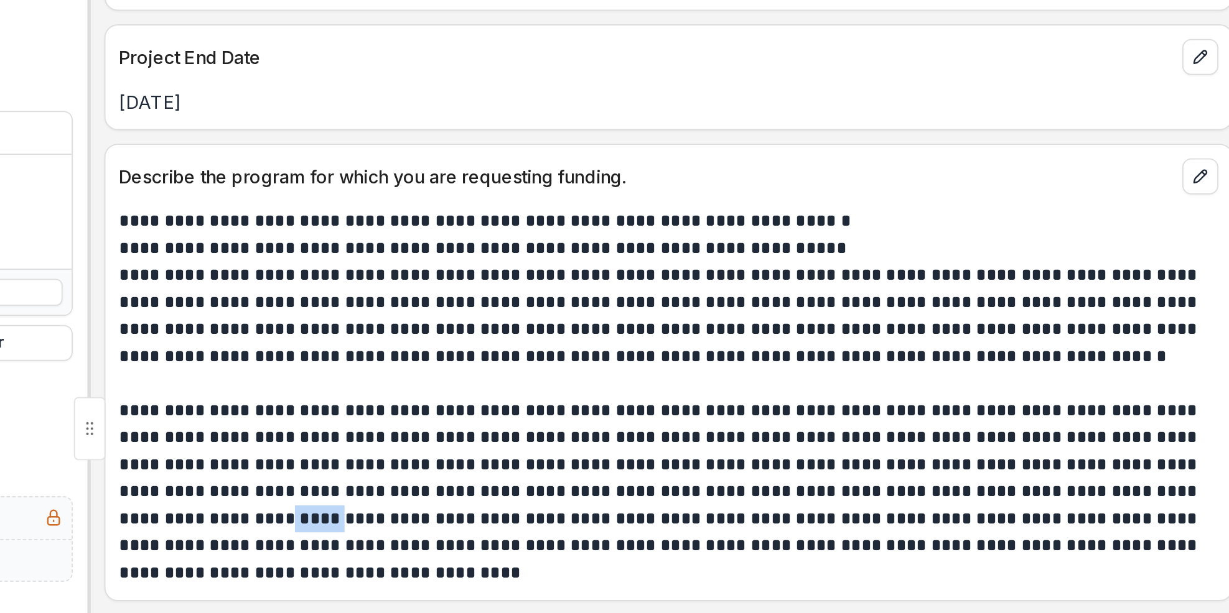
click at [950, 429] on p "**********" at bounding box center [690, 414] width 603 height 30
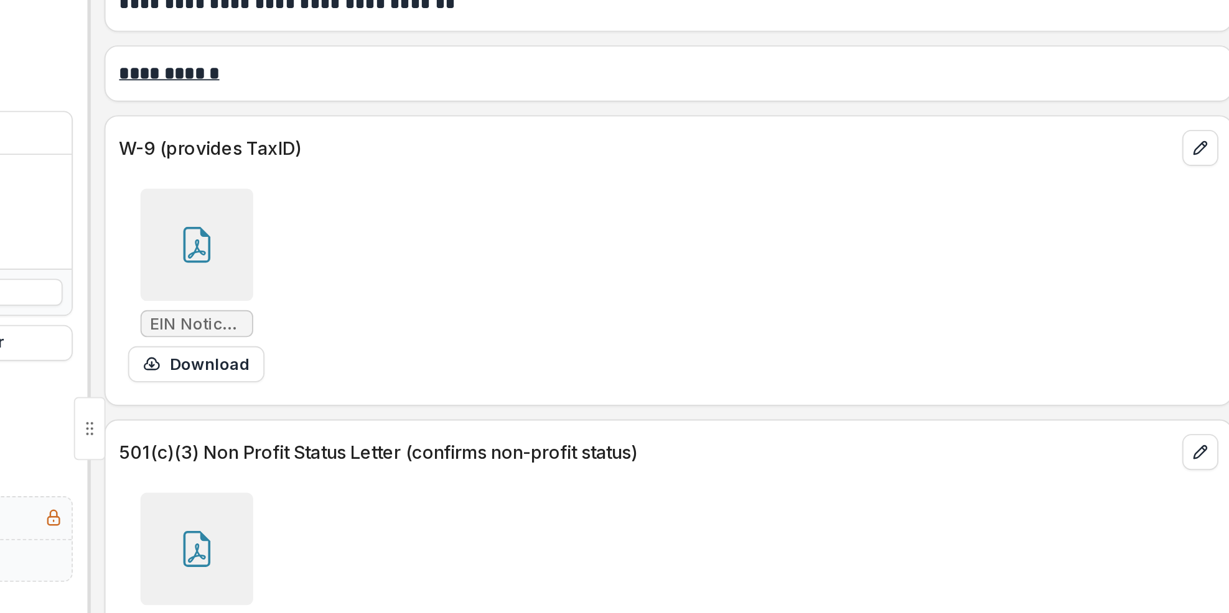
scroll to position [5161, 0]
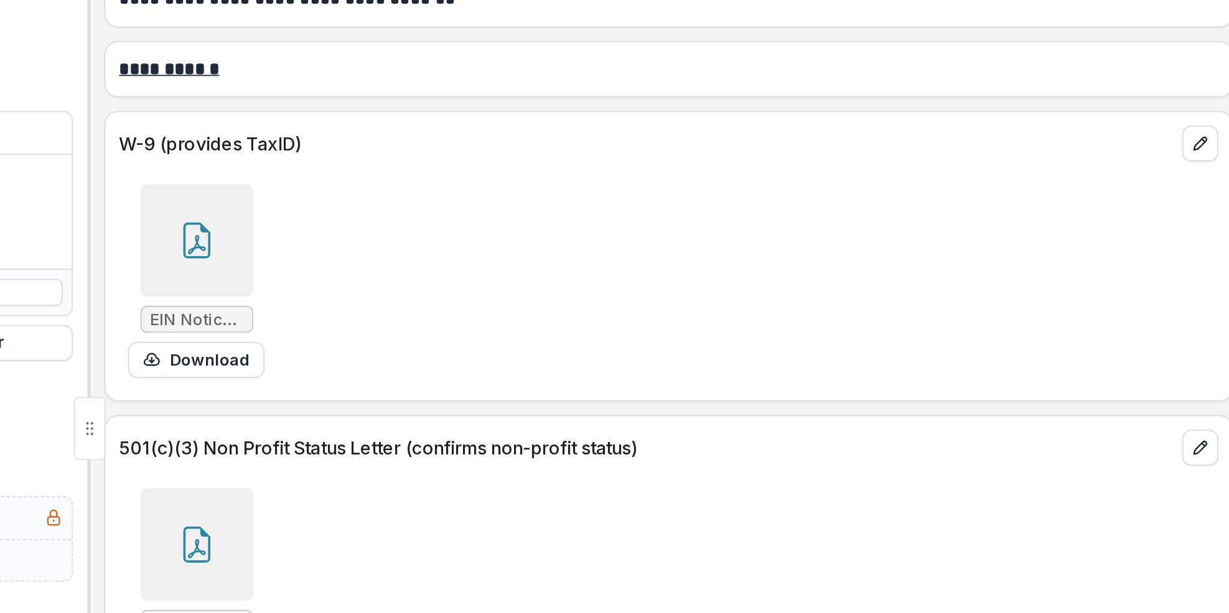
click at [441, 261] on div at bounding box center [432, 238] width 62 height 62
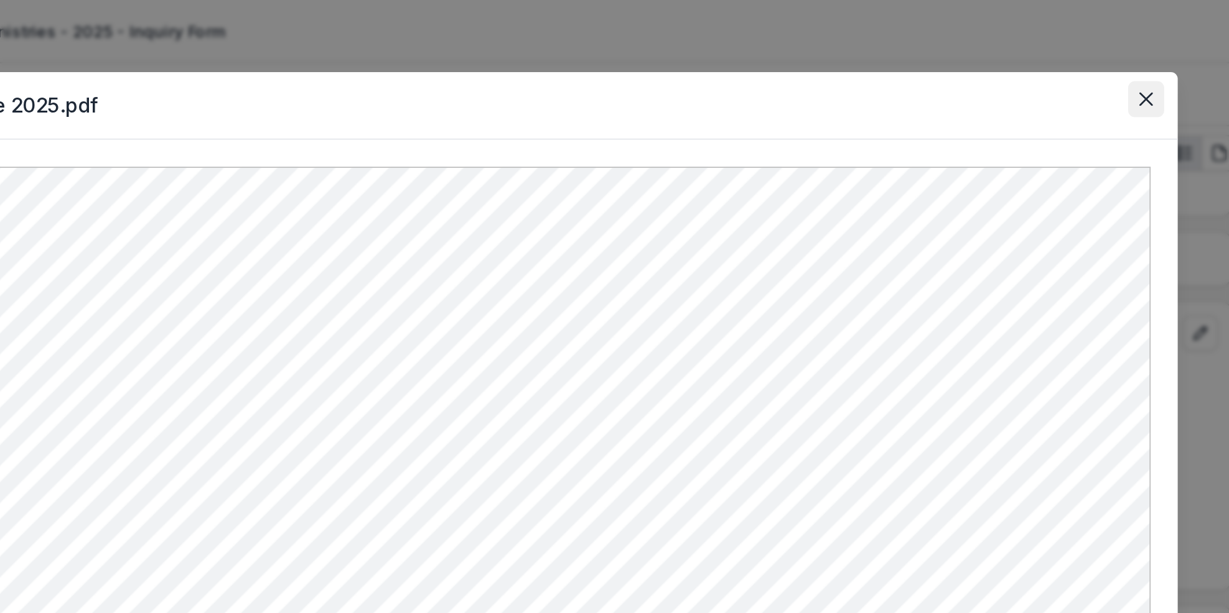
click at [954, 60] on button "Close" at bounding box center [956, 55] width 20 height 20
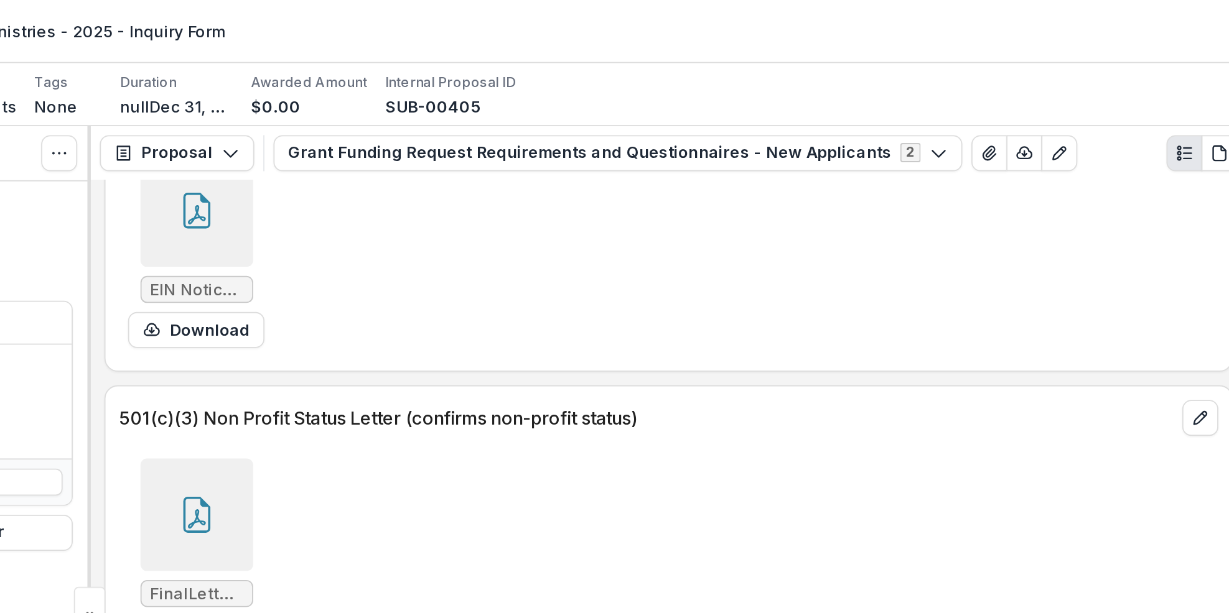
scroll to position [5285, 0]
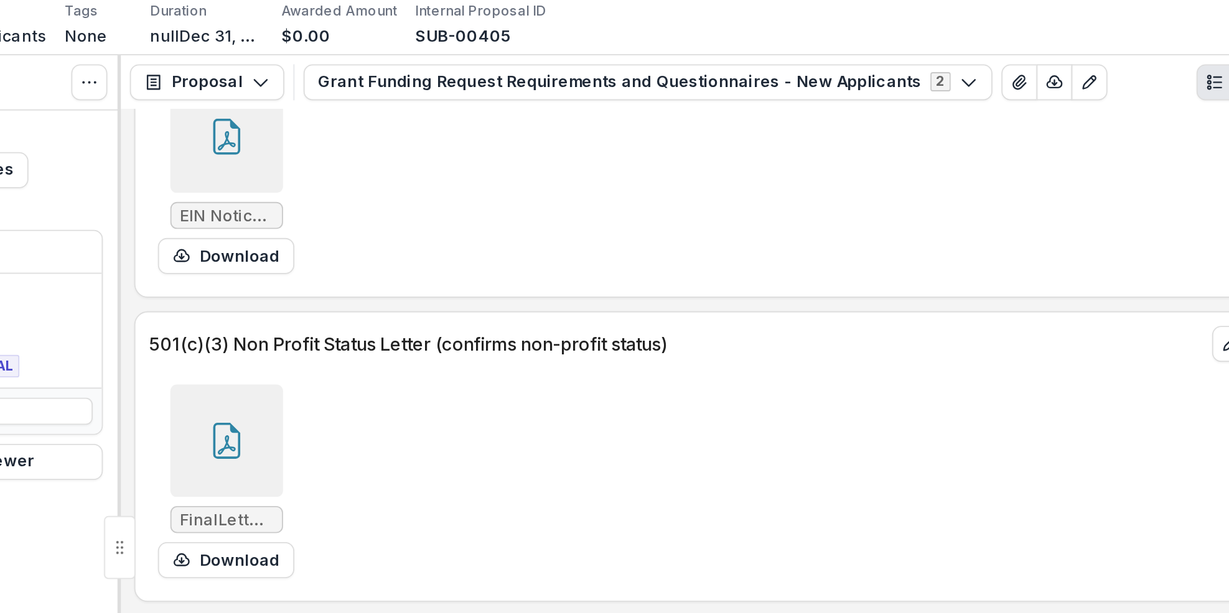
click at [422, 292] on icon at bounding box center [432, 283] width 20 height 20
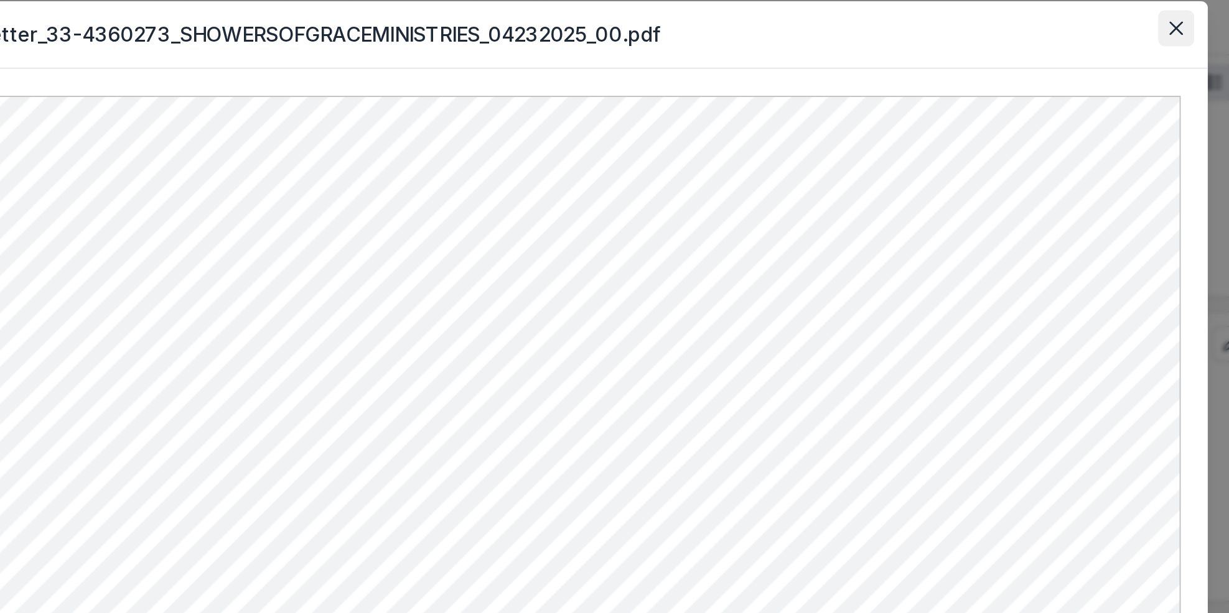
click at [958, 55] on icon "Close" at bounding box center [955, 54] width 7 height 7
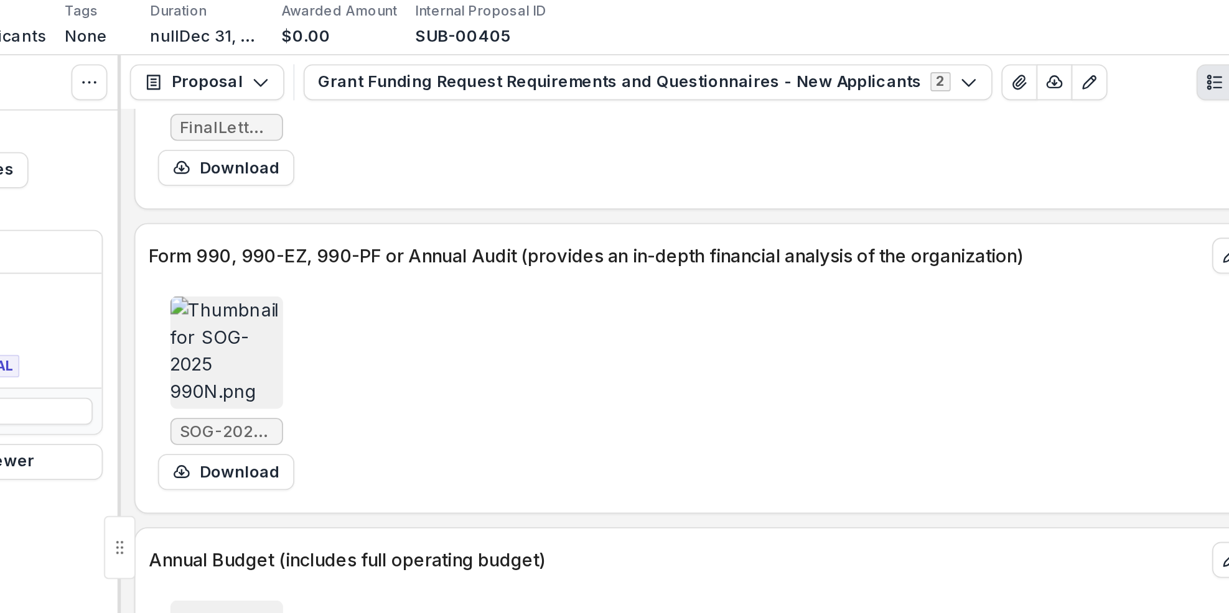
scroll to position [5502, 0]
click at [448, 256] on img at bounding box center [432, 233] width 62 height 62
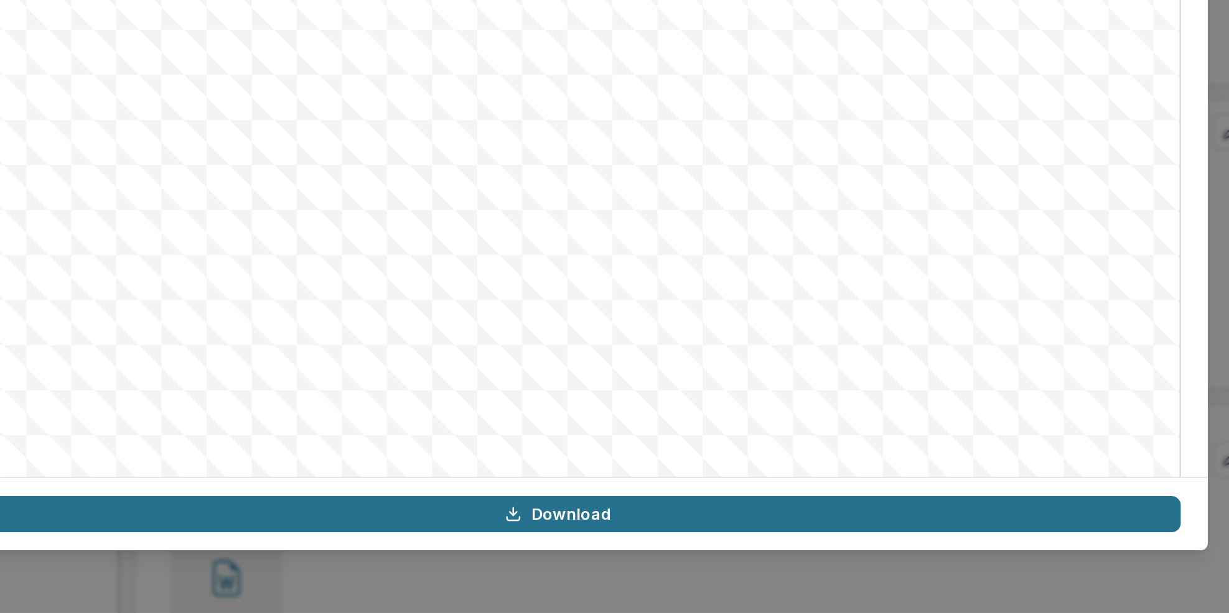
click at [599, 562] on link "Download" at bounding box center [614, 559] width 687 height 20
click at [600, 559] on link "Download" at bounding box center [614, 559] width 687 height 20
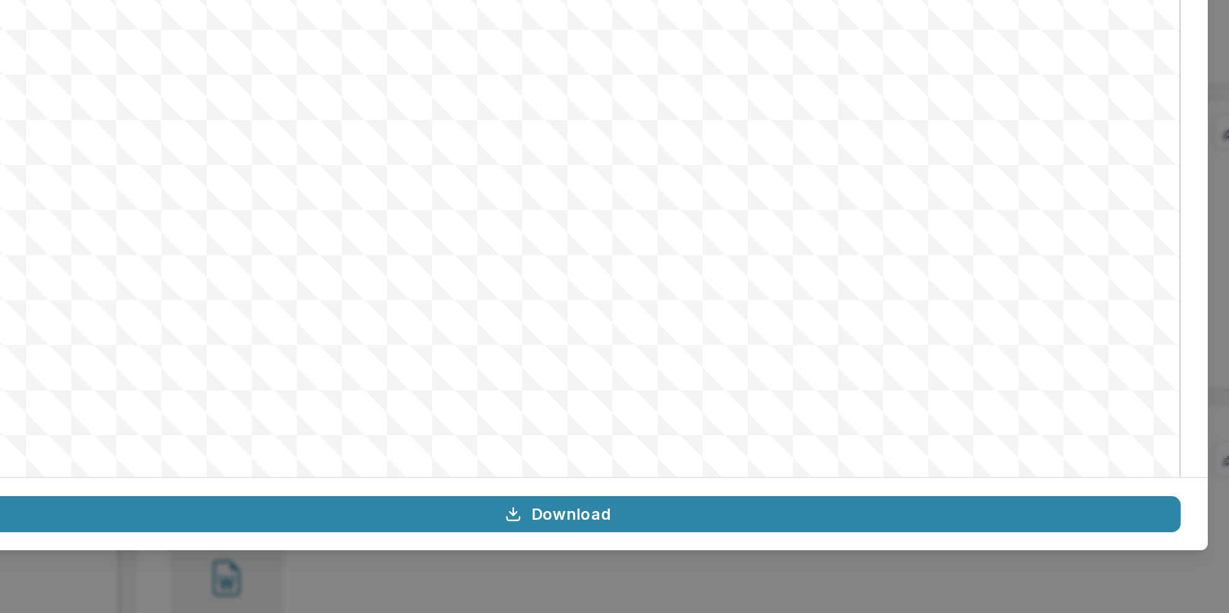
click at [928, 454] on img at bounding box center [614, 368] width 687 height 552
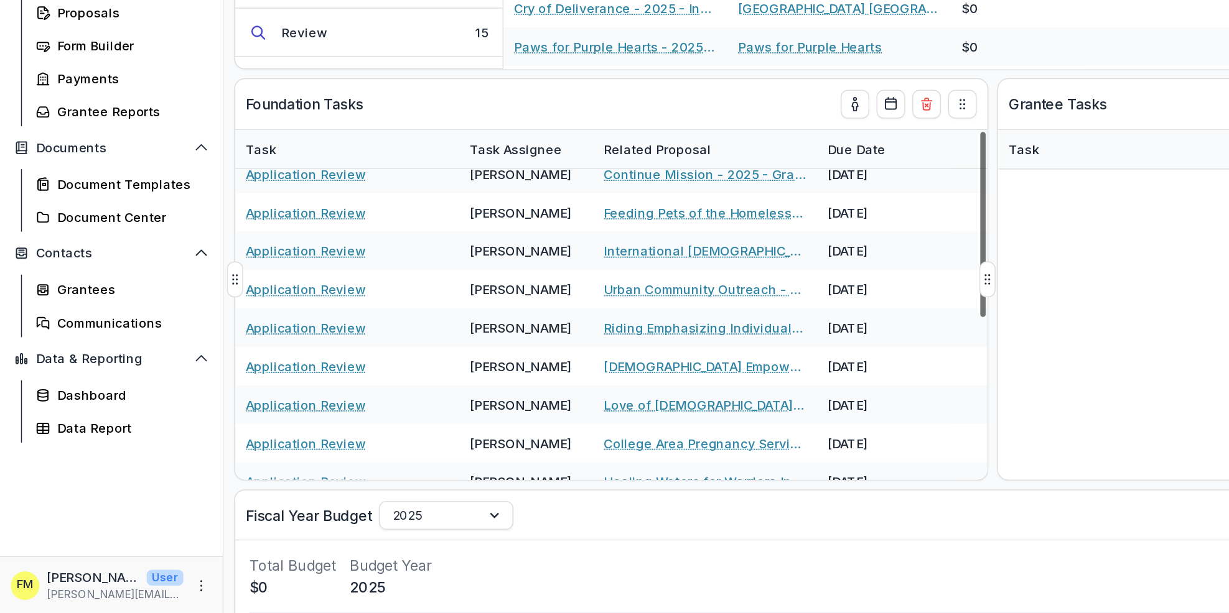
scroll to position [200, 0]
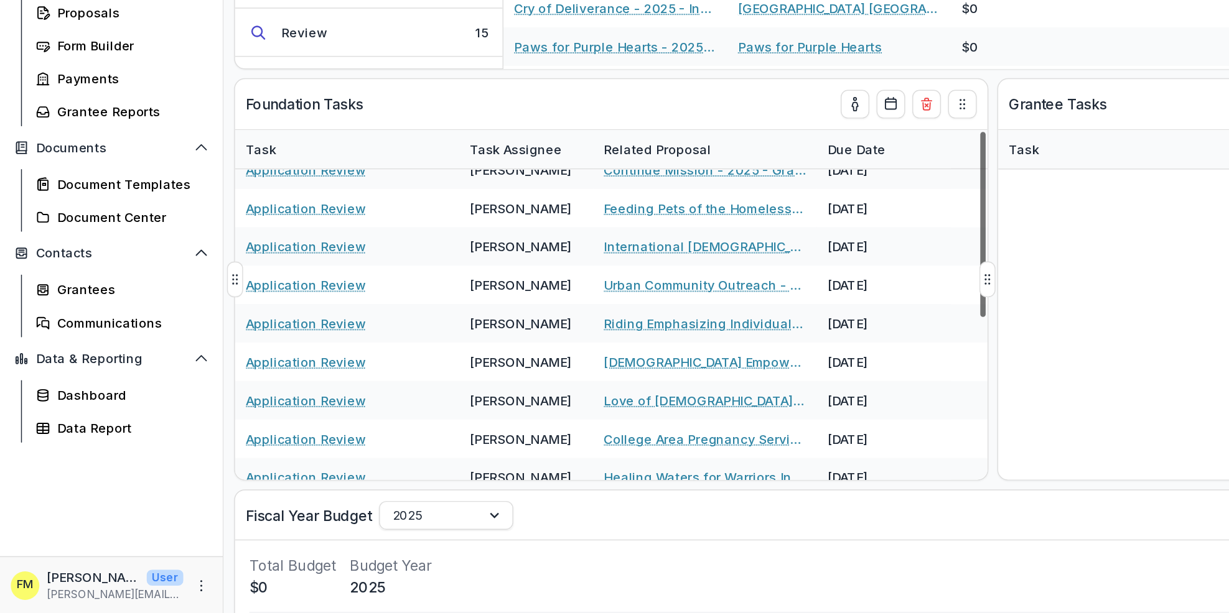
drag, startPoint x: 682, startPoint y: 400, endPoint x: 681, endPoint y: 506, distance: 105.8
click at [682, 407] on div at bounding box center [684, 342] width 4 height 129
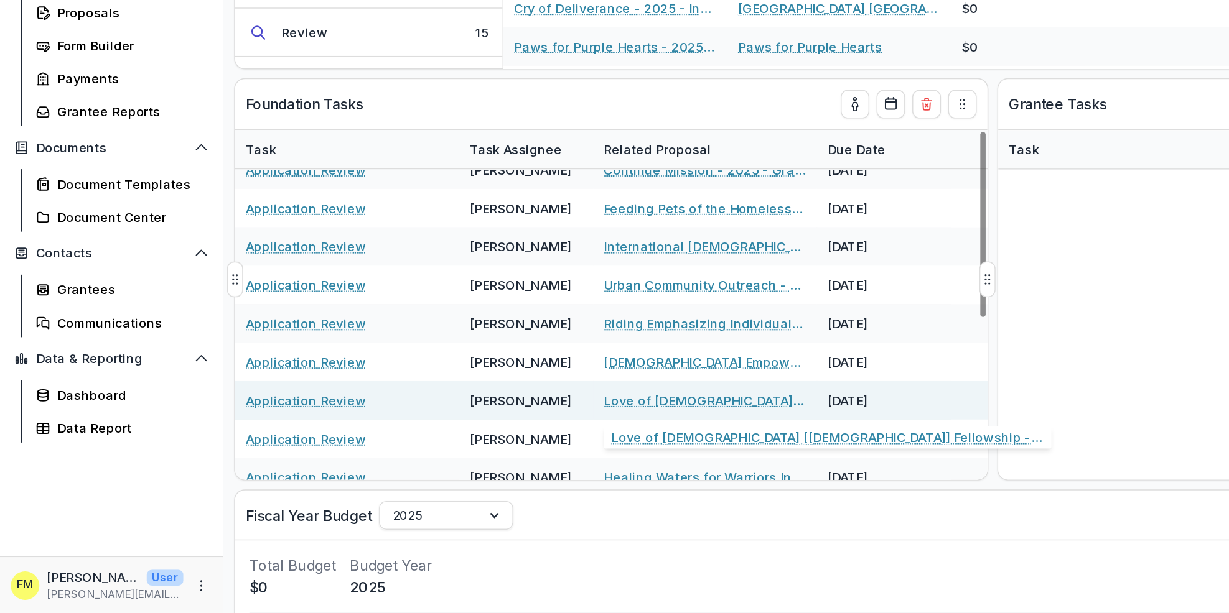
click at [452, 465] on link "Love of Christ [Christian] Fellowship - 2025 - Grant Funding Request Requiremen…" at bounding box center [490, 465] width 141 height 13
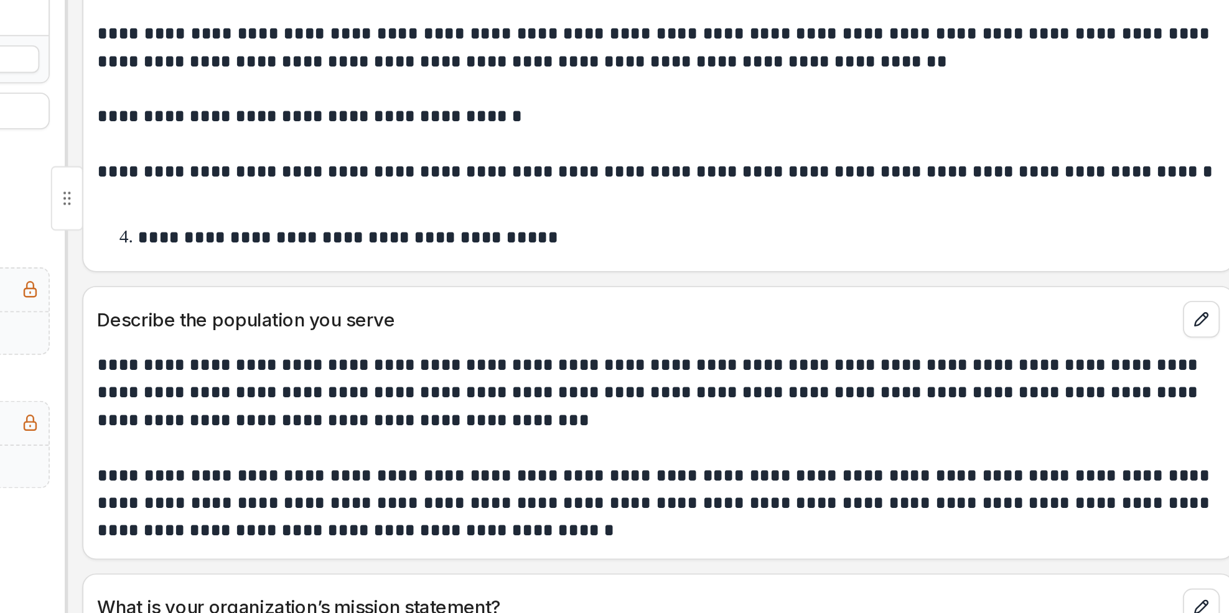
scroll to position [339, 0]
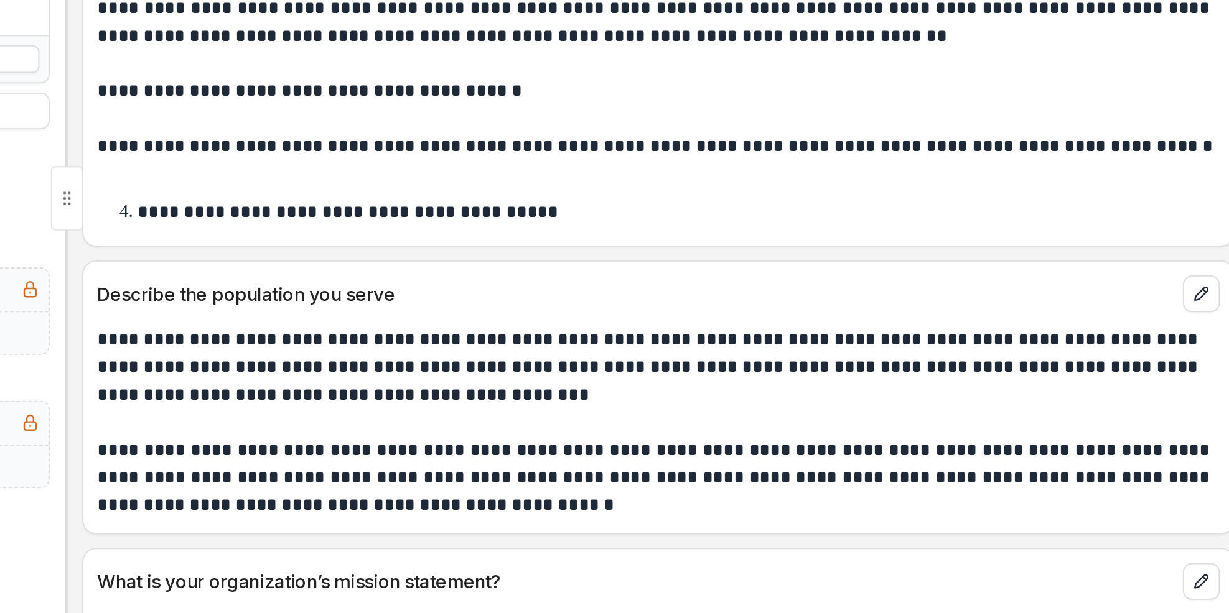
click at [956, 470] on p at bounding box center [692, 462] width 607 height 15
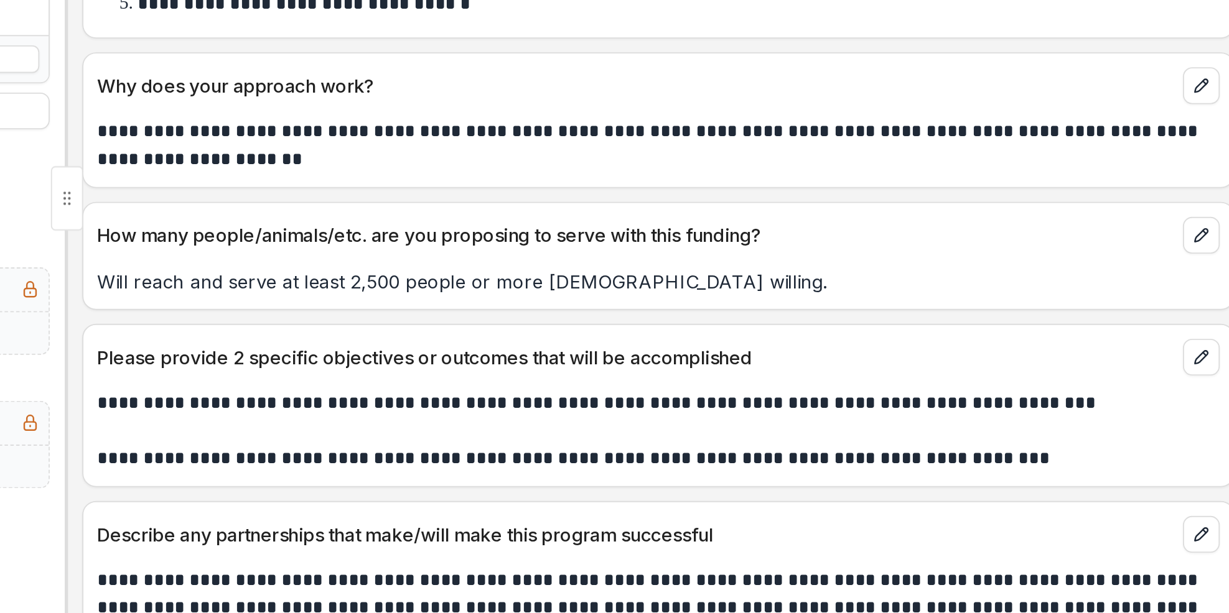
scroll to position [1772, 0]
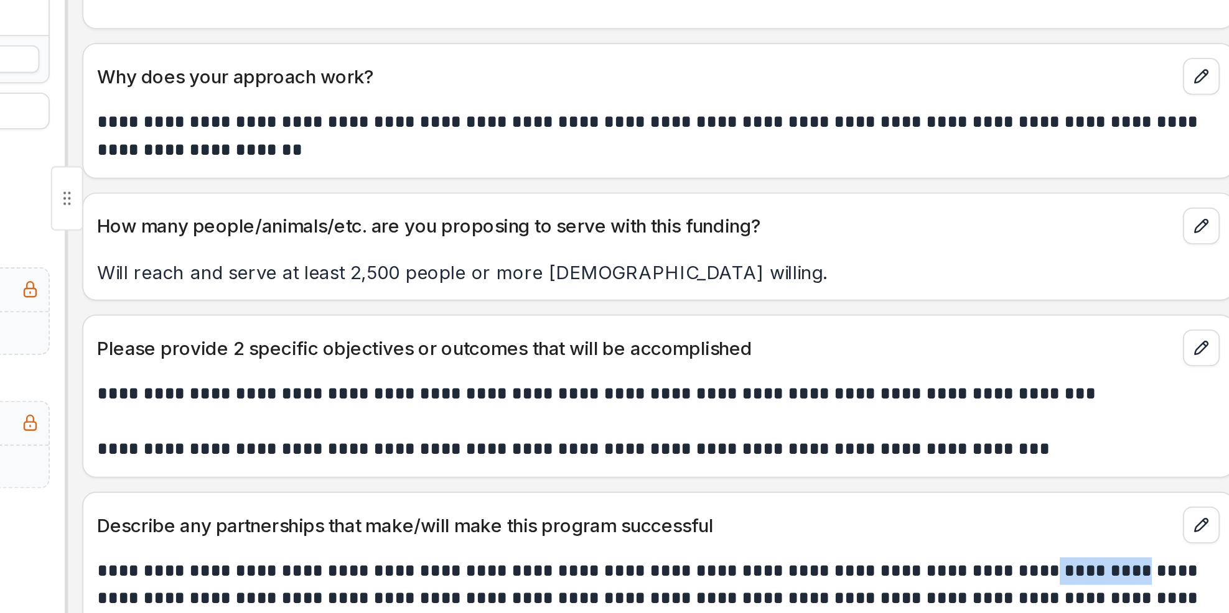
click at [951, 372] on div "Will reach and serve at least 2,500 people or more God willing." at bounding box center [692, 377] width 622 height 22
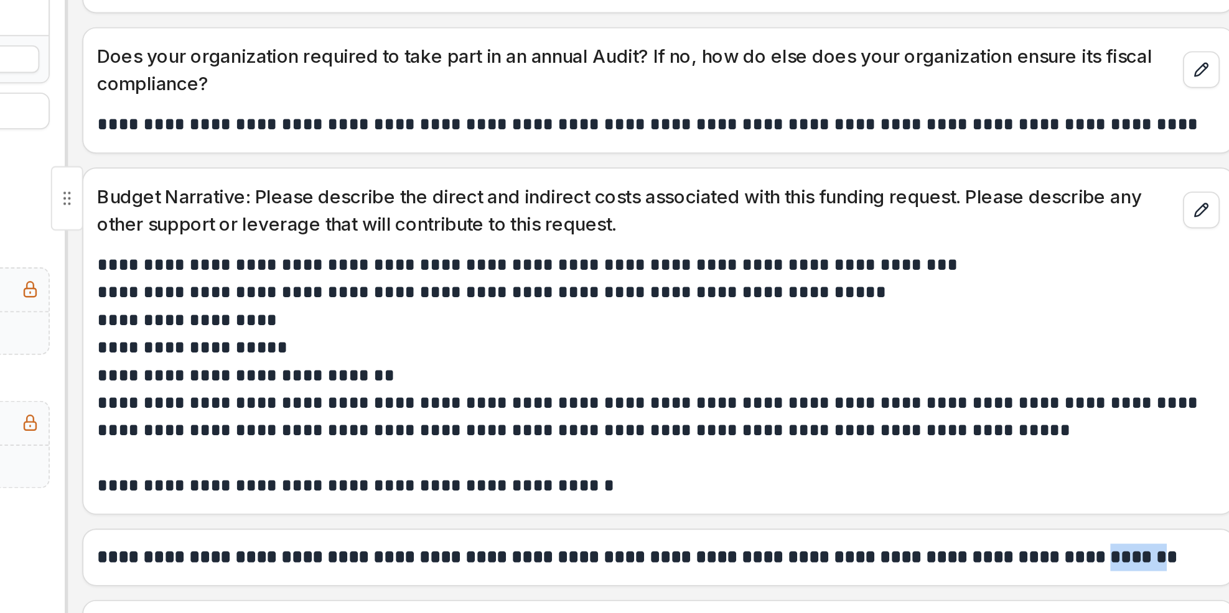
scroll to position [3302, 0]
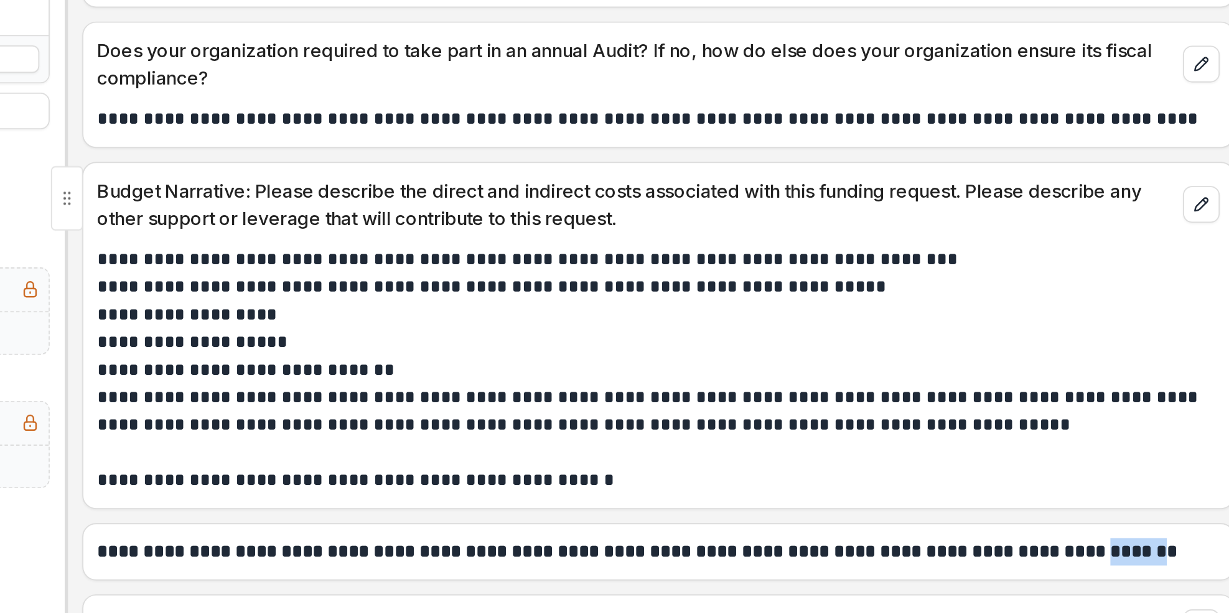
click at [916, 461] on p "**********" at bounding box center [690, 457] width 603 height 30
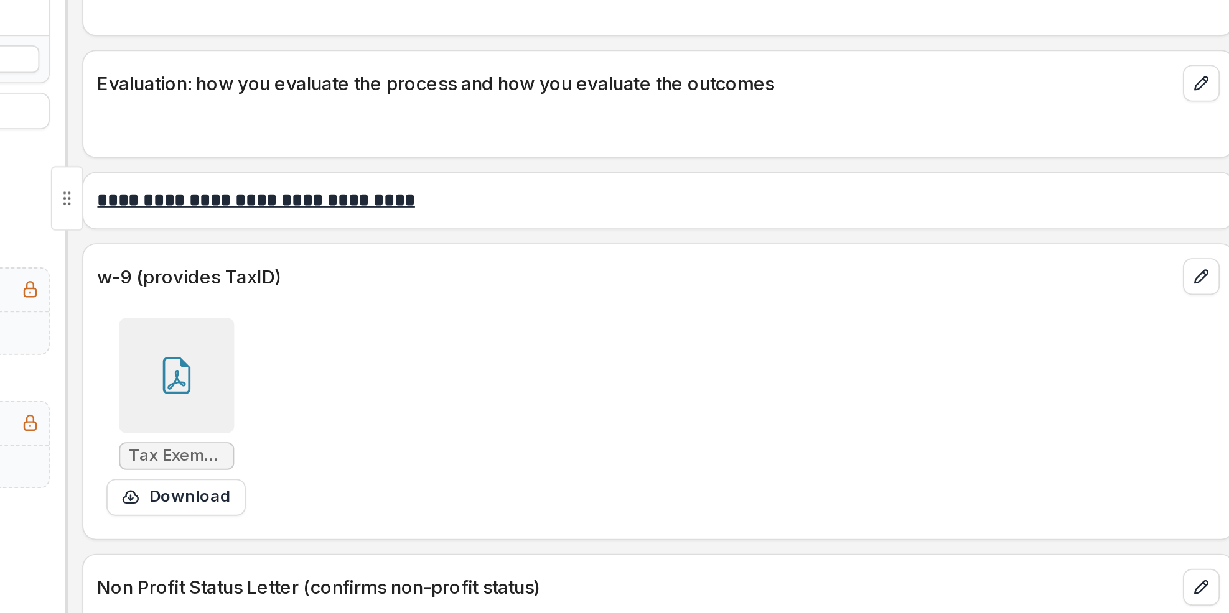
scroll to position [3794, 0]
click at [431, 440] on icon at bounding box center [432, 439] width 10 height 11
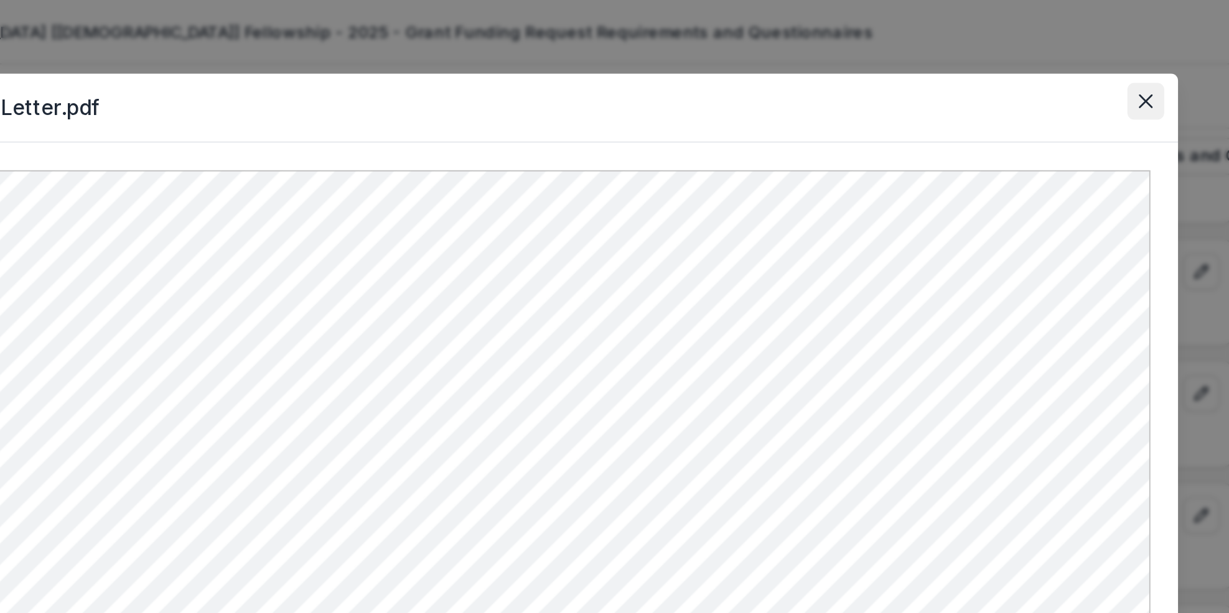
click at [956, 61] on button "Close" at bounding box center [956, 55] width 20 height 20
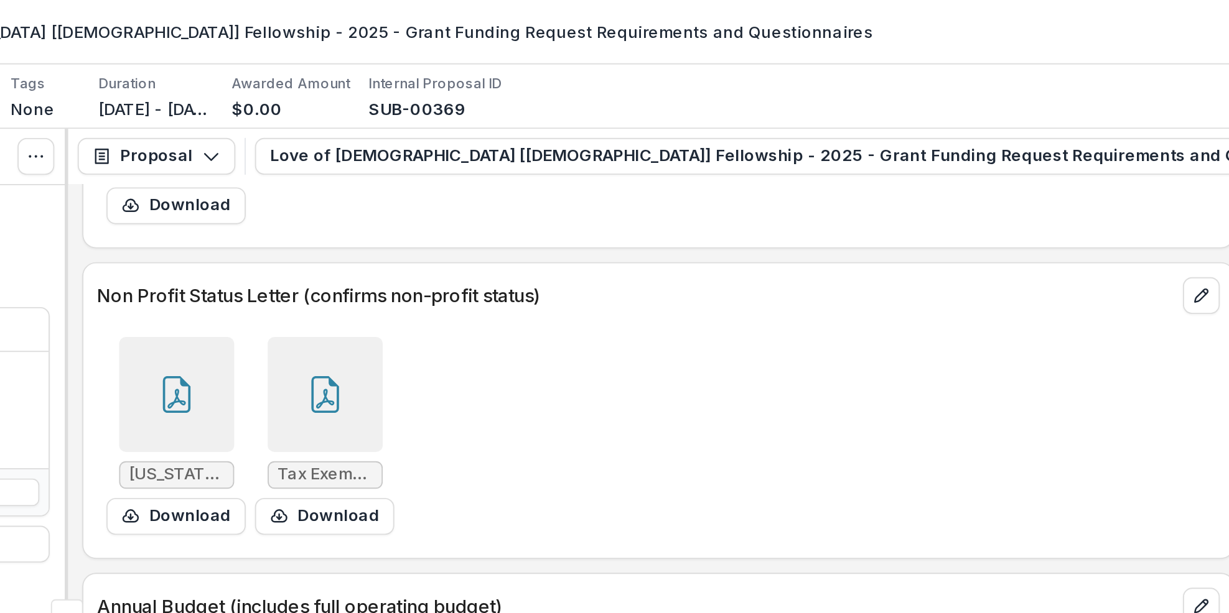
scroll to position [4188, 0]
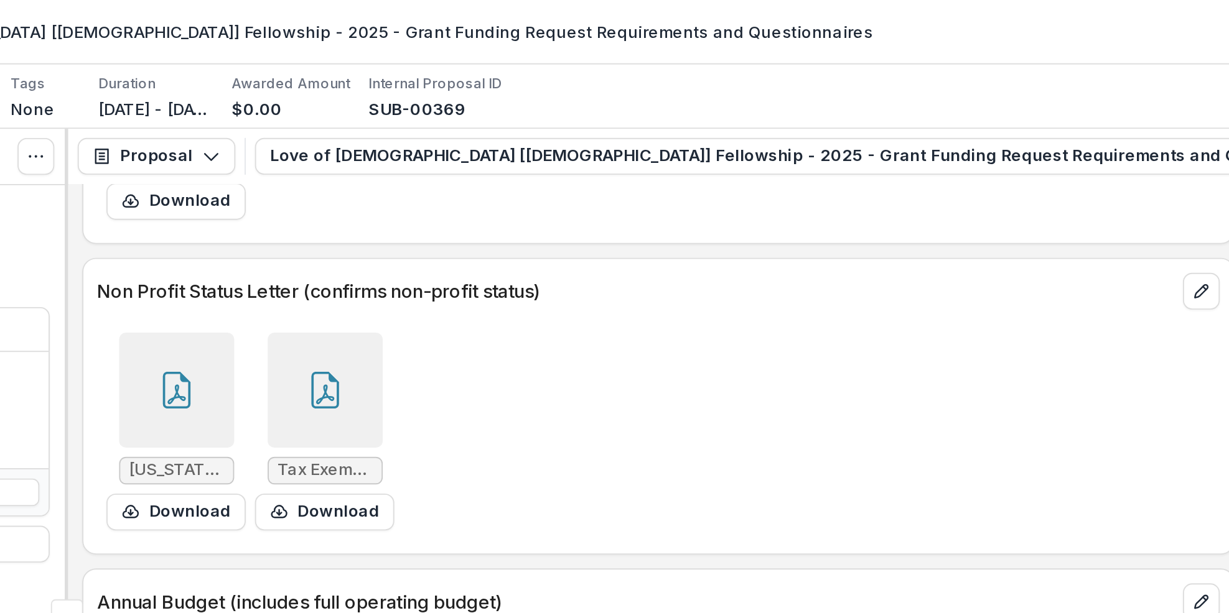
click at [436, 220] on icon at bounding box center [432, 211] width 20 height 20
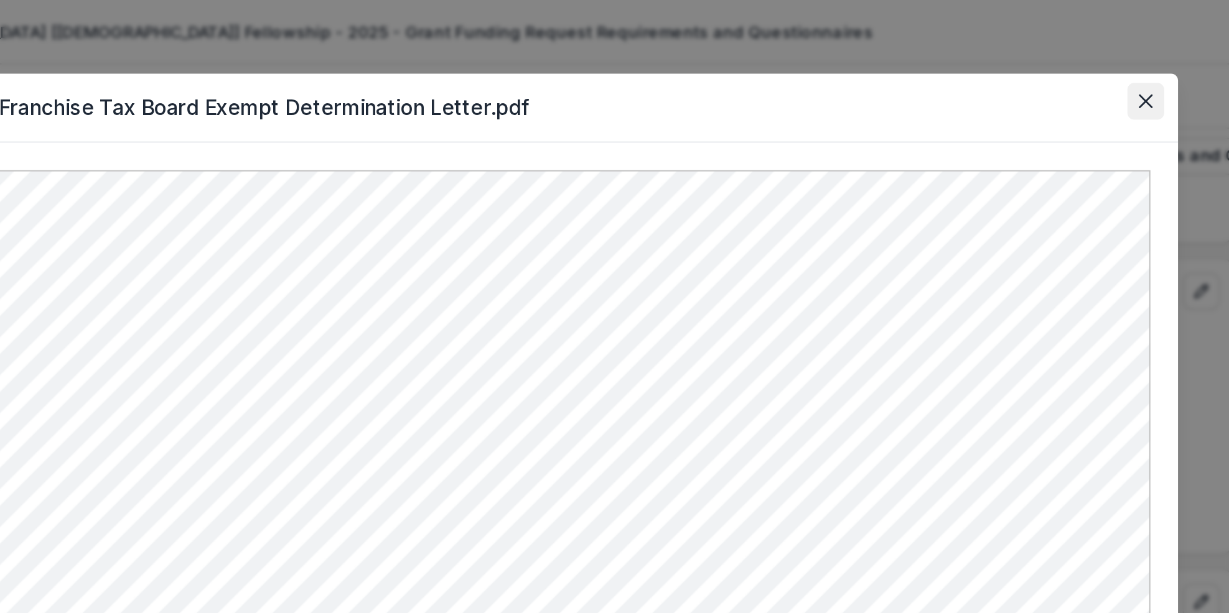
click at [956, 60] on button "Close" at bounding box center [956, 55] width 20 height 20
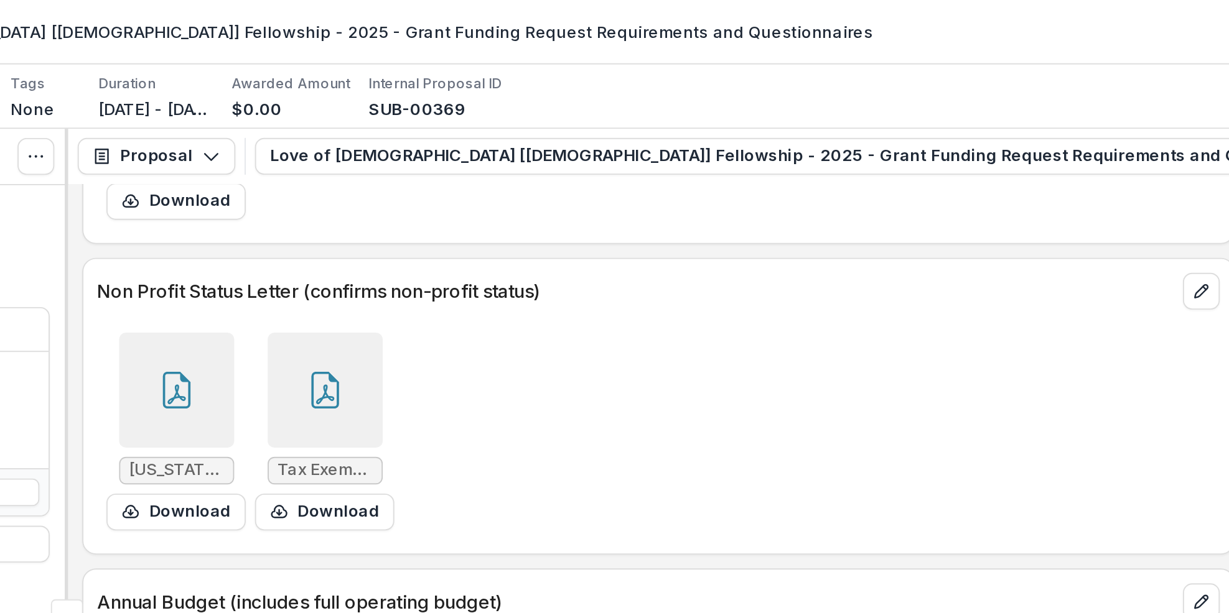
click at [506, 229] on div at bounding box center [512, 211] width 62 height 62
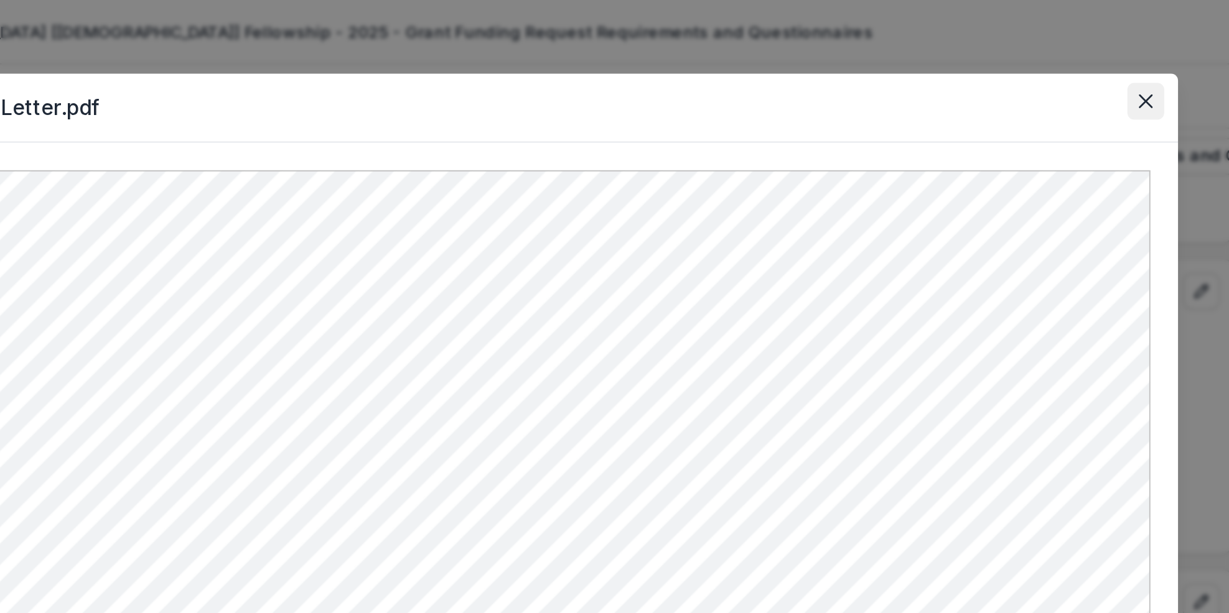
click at [959, 54] on icon "Close" at bounding box center [955, 54] width 7 height 7
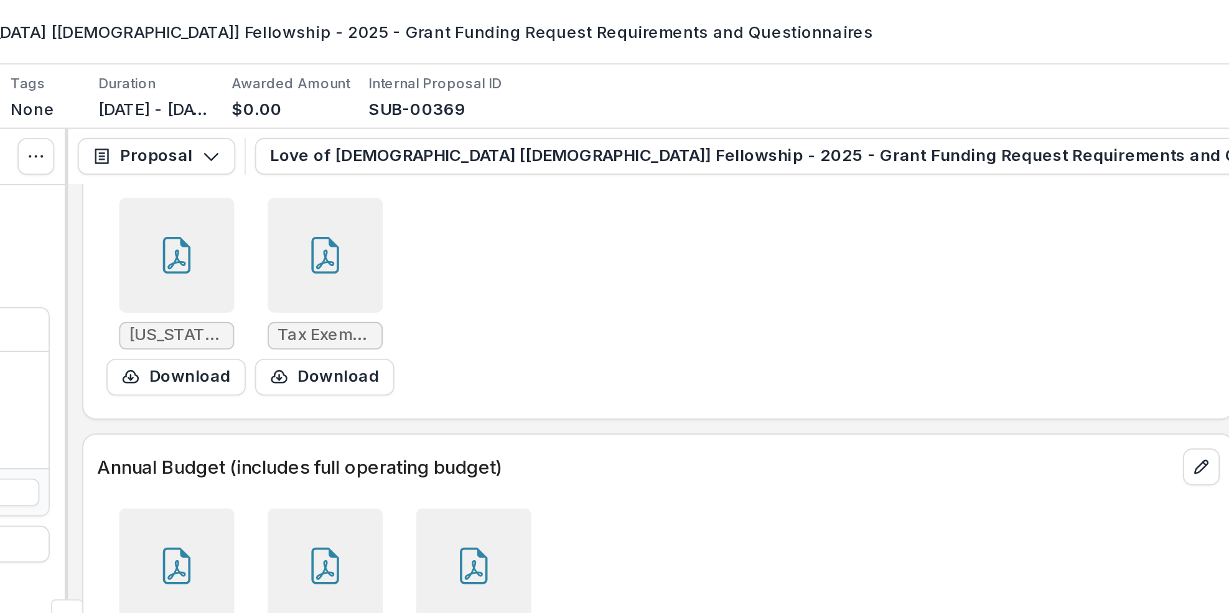
scroll to position [4312, 0]
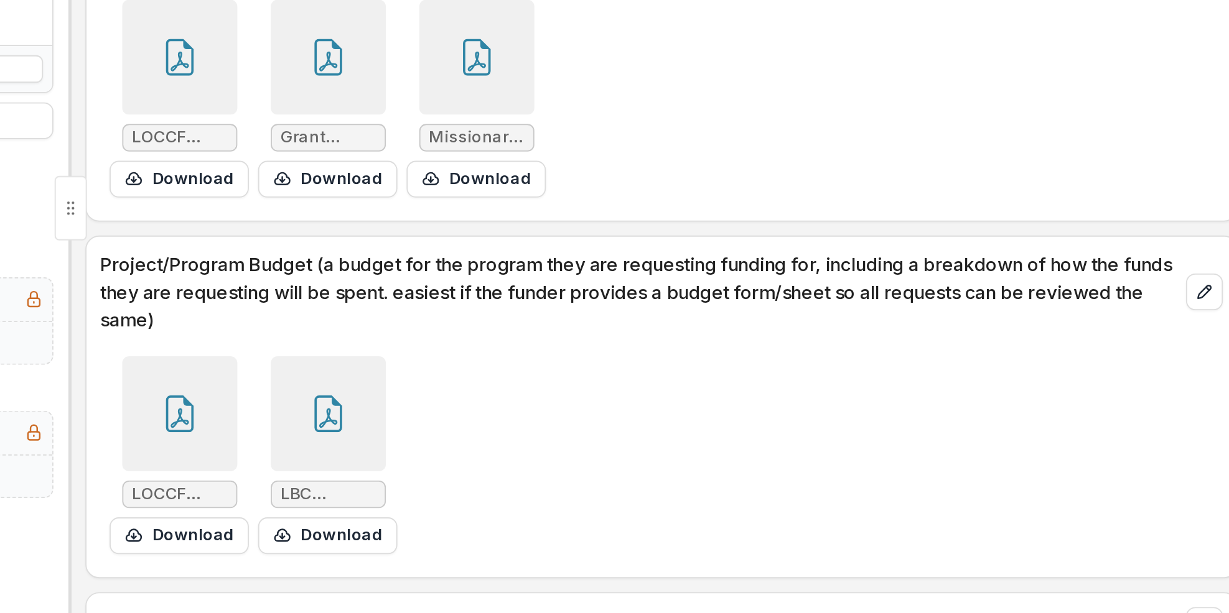
click at [436, 450] on icon at bounding box center [432, 453] width 20 height 20
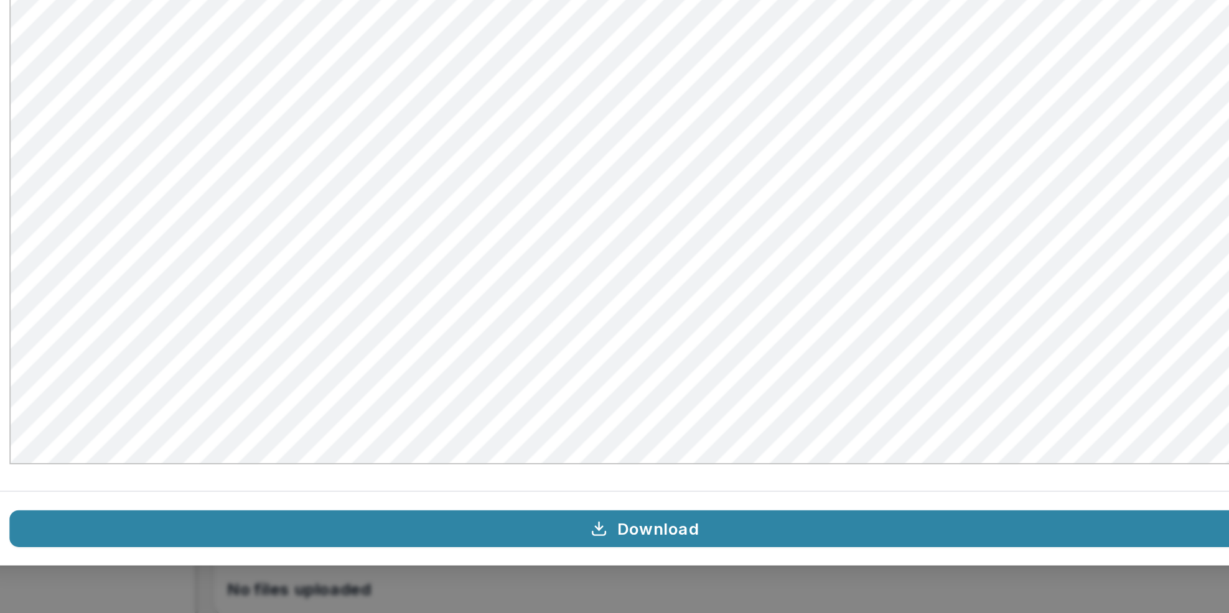
scroll to position [0, 0]
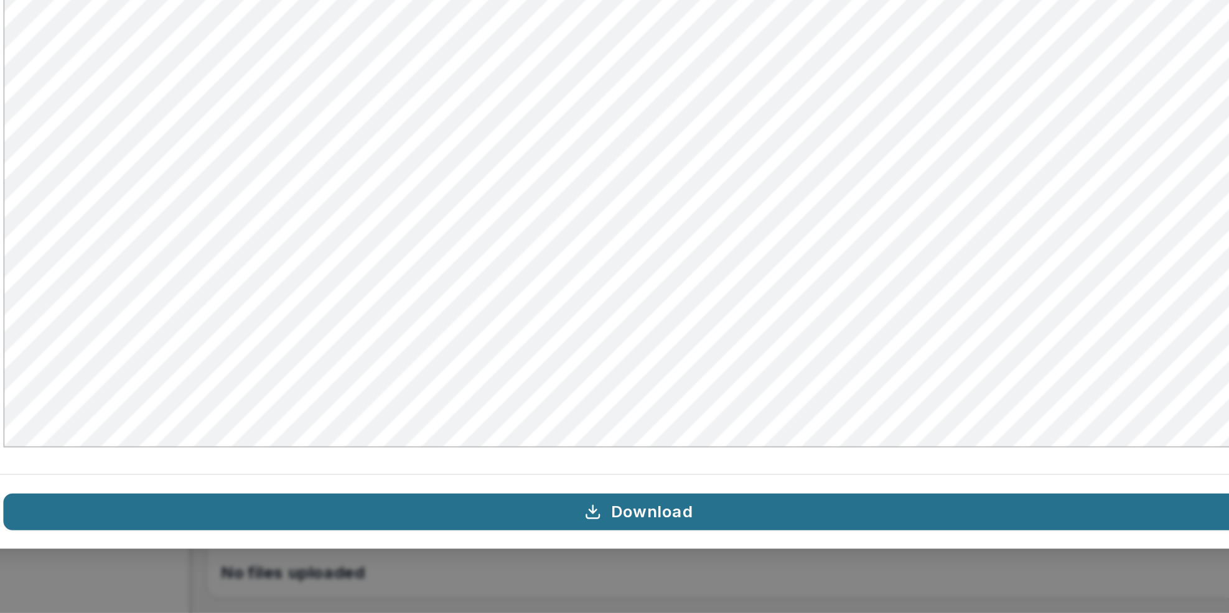
click at [599, 567] on link "Download" at bounding box center [614, 559] width 687 height 20
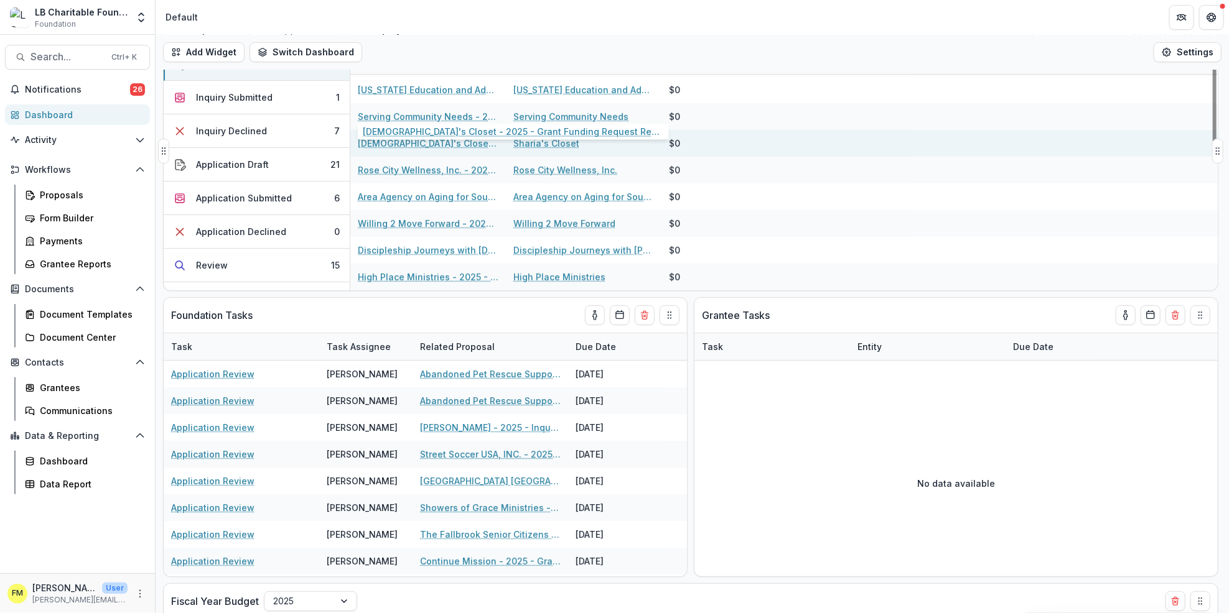
scroll to position [249, 0]
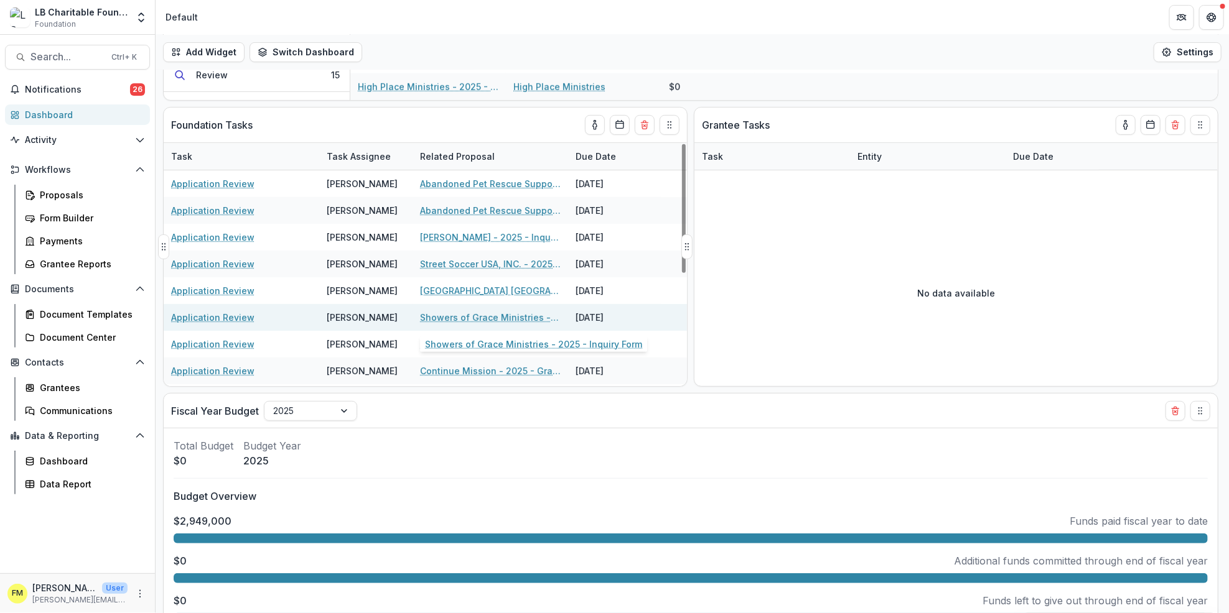
click at [429, 315] on link "Showers of Grace Ministries - 2025 - Inquiry Form" at bounding box center [490, 317] width 141 height 13
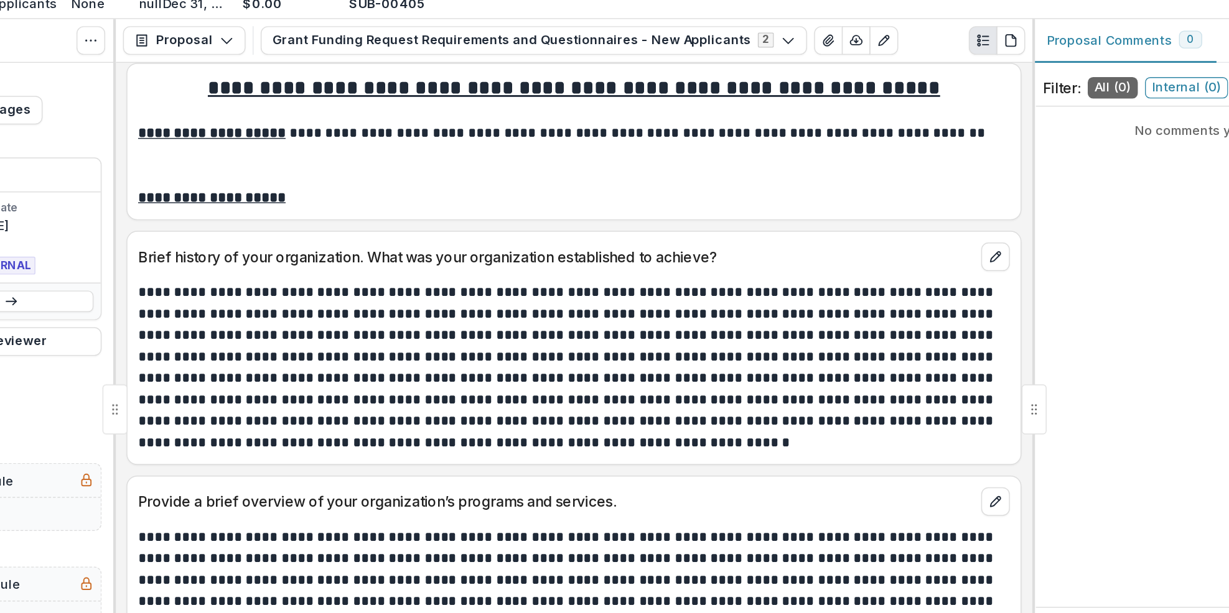
scroll to position [8, 0]
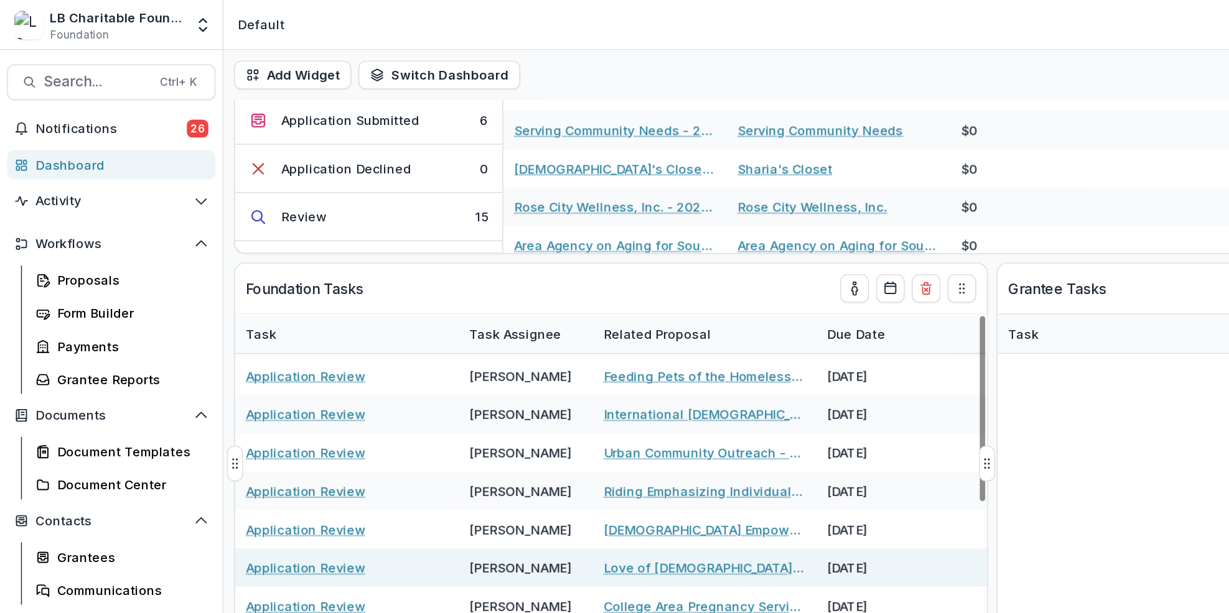
scroll to position [307, 0]
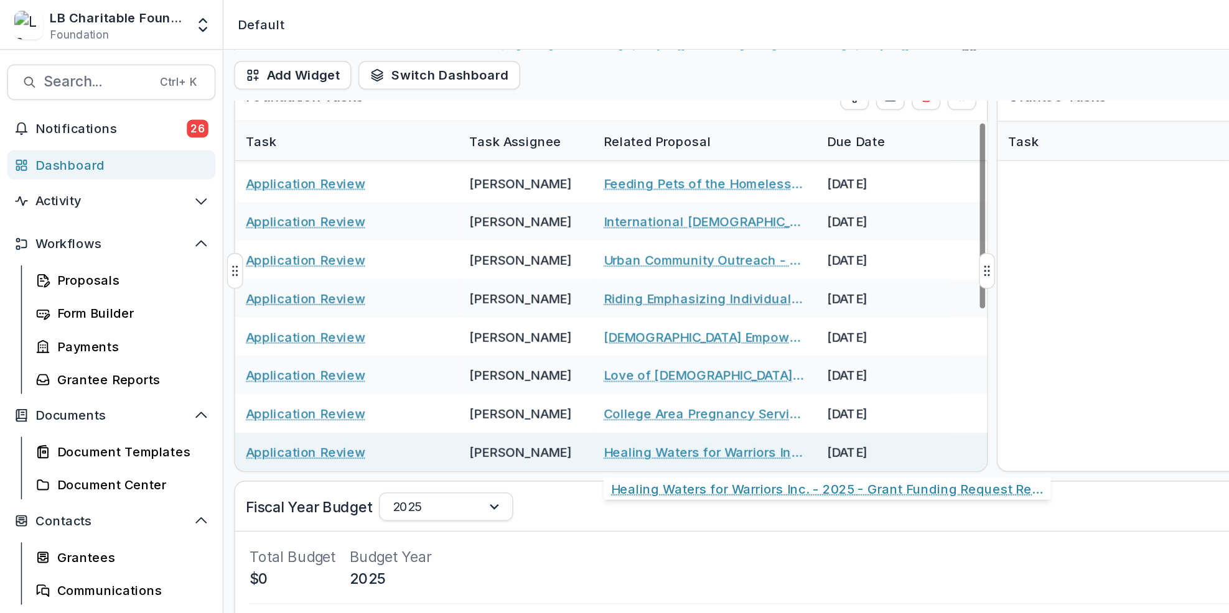
click at [459, 315] on link "Healing Waters for Warriors Inc. - 2025 - Grant Funding Request Requirements an…" at bounding box center [490, 314] width 141 height 13
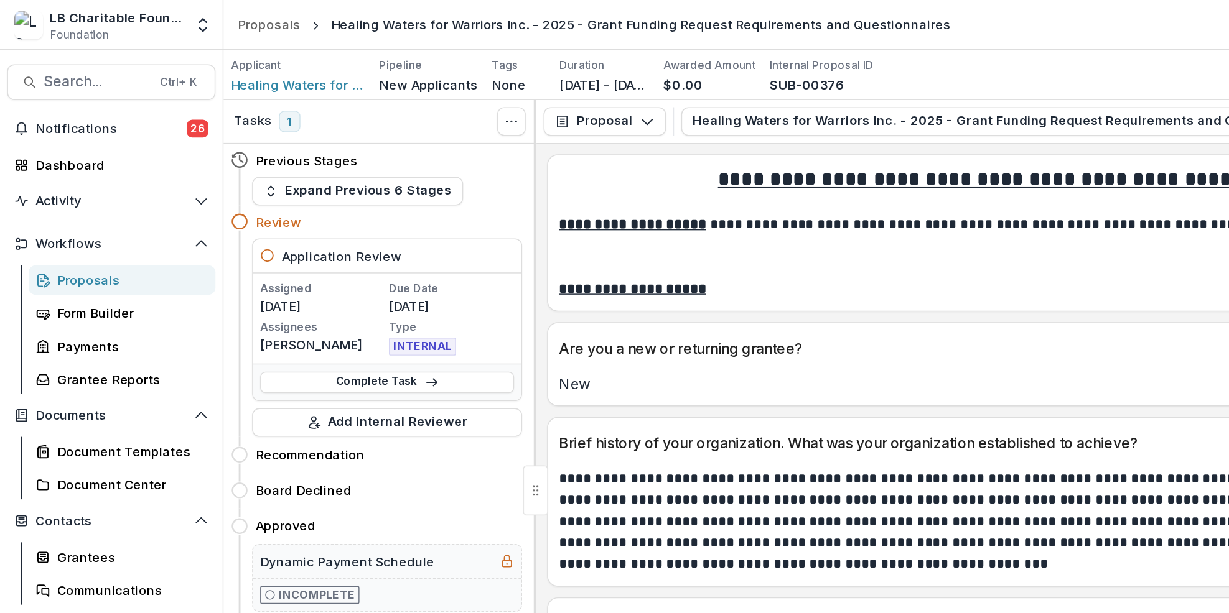
click at [778, 321] on div "**********" at bounding box center [692, 360] width 622 height 82
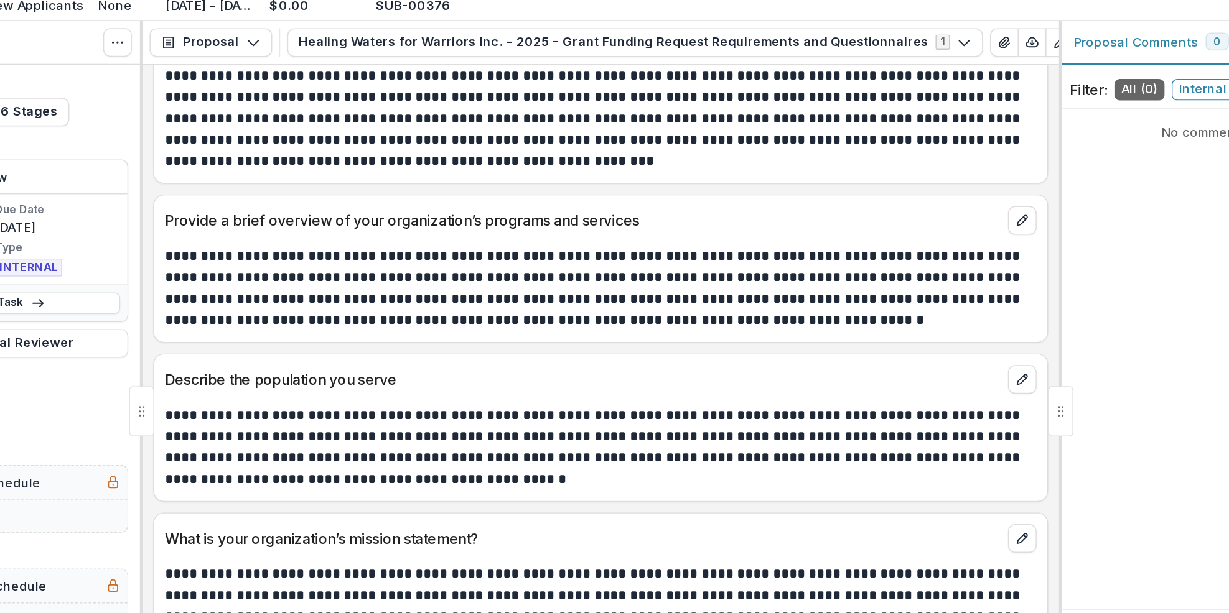
scroll to position [230, 0]
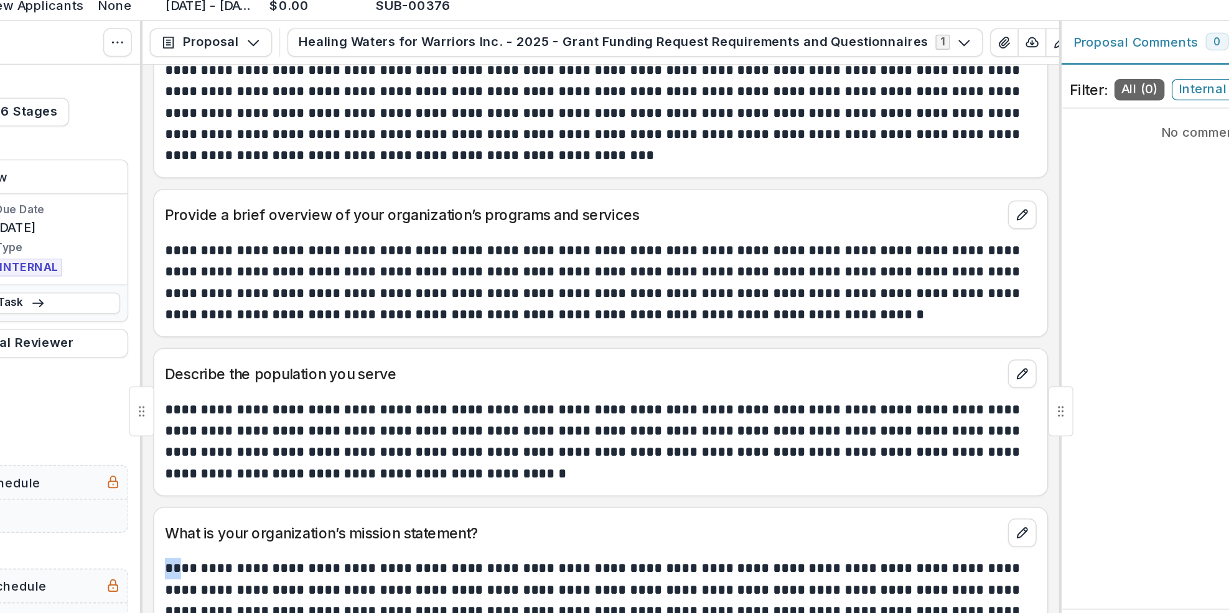
click at [1005, 421] on div "**********" at bounding box center [692, 356] width 638 height 513
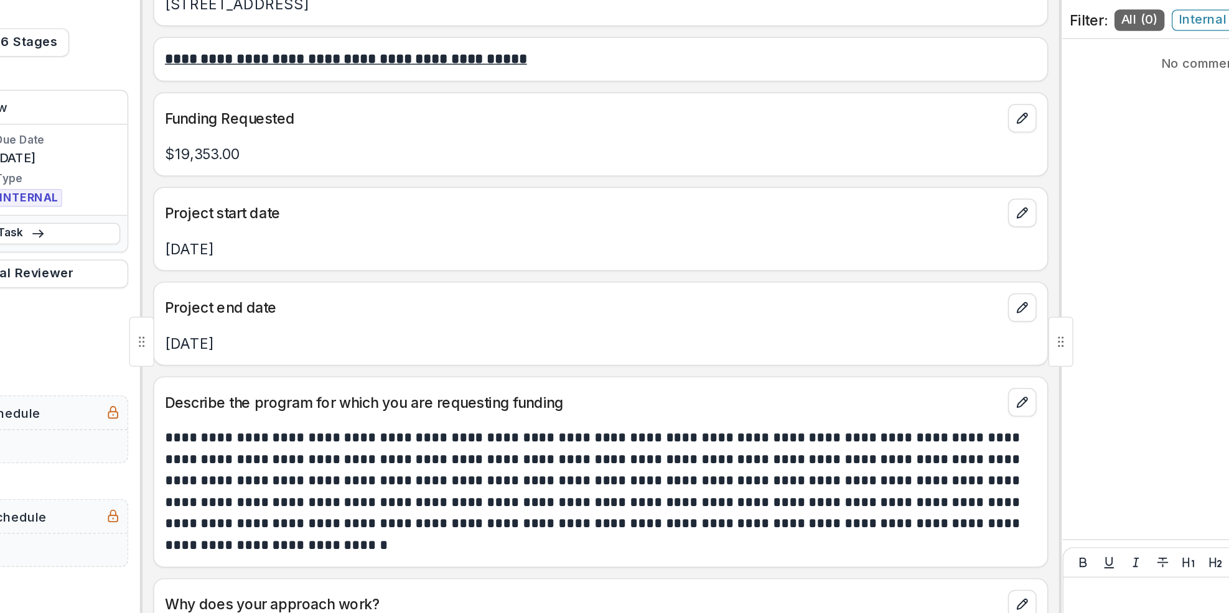
scroll to position [1109, 0]
